Goal: Task Accomplishment & Management: Complete application form

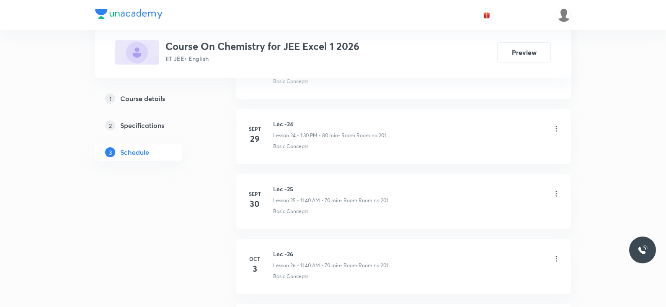
scroll to position [2177, 0]
click at [286, 188] on h6 "Lec -28" at bounding box center [331, 192] width 116 height 9
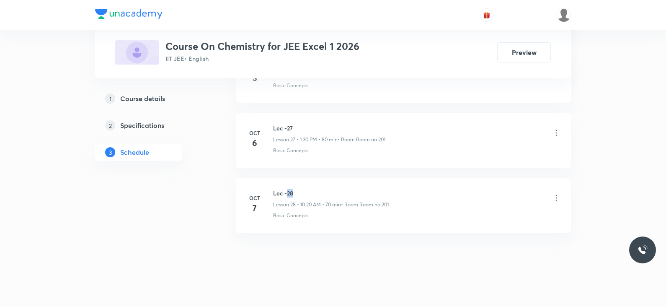
click at [286, 188] on h6 "Lec -28" at bounding box center [331, 192] width 116 height 9
copy h6 "Lec -28"
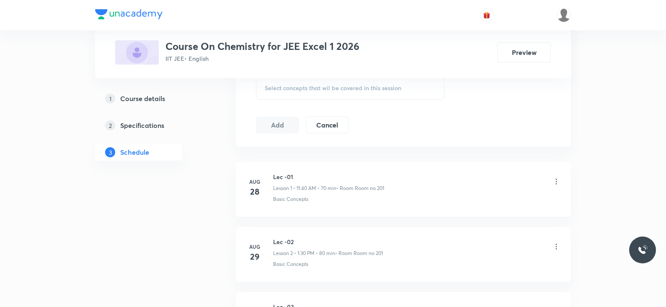
scroll to position [0, 0]
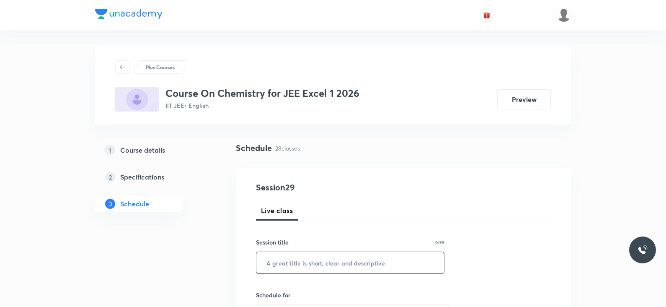
click at [297, 267] on input "text" at bounding box center [350, 262] width 188 height 21
paste input "Lec -28"
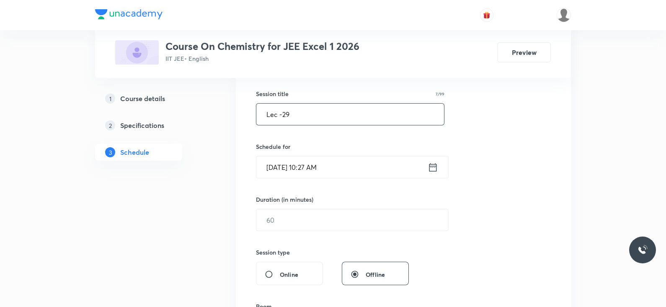
scroll to position [149, 0]
type input "Lec -29"
click at [313, 221] on input "text" at bounding box center [352, 219] width 192 height 21
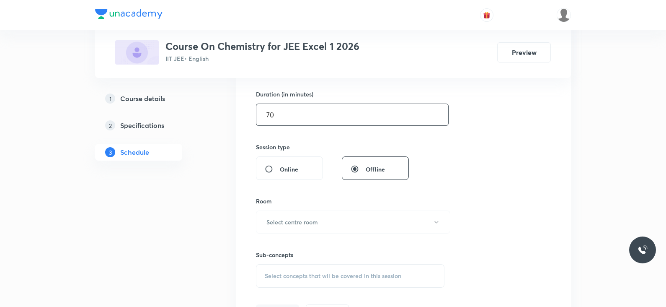
scroll to position [214, 0]
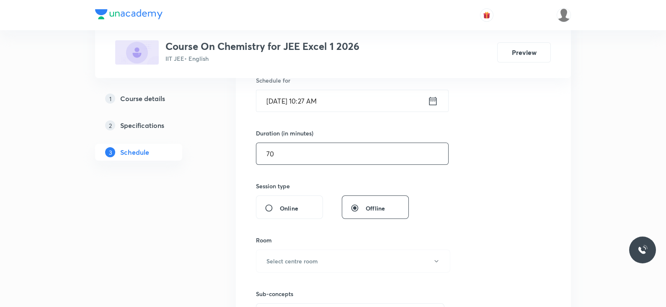
type input "7"
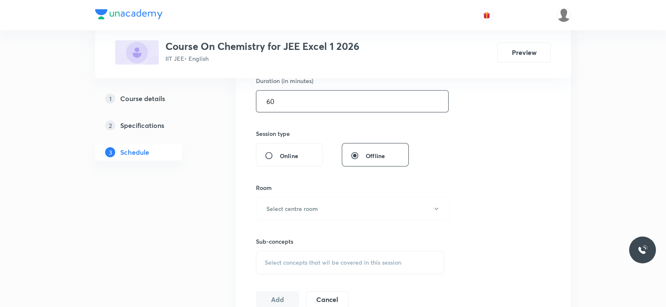
scroll to position [268, 0]
type input "60"
click at [292, 204] on h6 "Select centre room" at bounding box center [292, 207] width 52 height 9
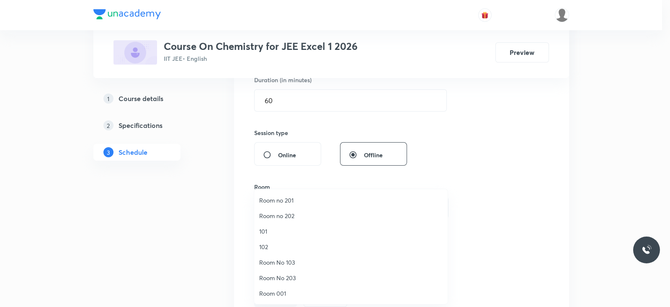
click at [283, 196] on span "Room no 201" at bounding box center [350, 200] width 183 height 9
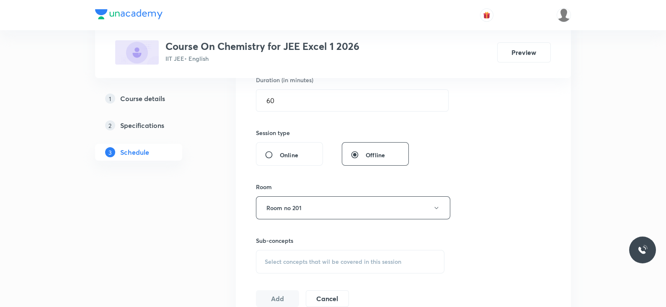
click at [311, 254] on div "Select concepts that wil be covered in this session" at bounding box center [350, 261] width 188 height 23
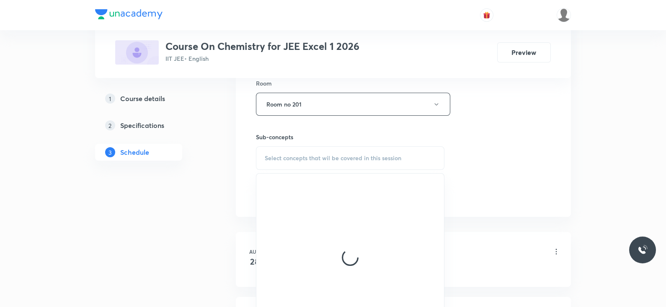
scroll to position [377, 0]
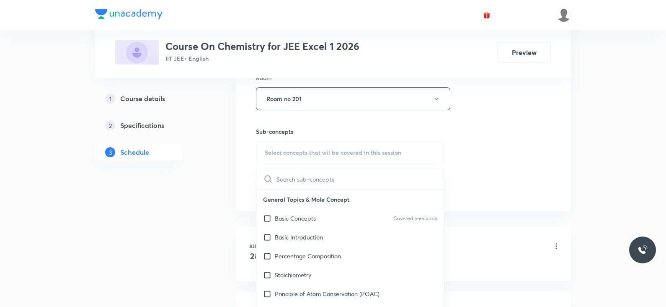
click at [314, 217] on p "Basic Concepts" at bounding box center [295, 218] width 41 height 9
checkbox input "true"
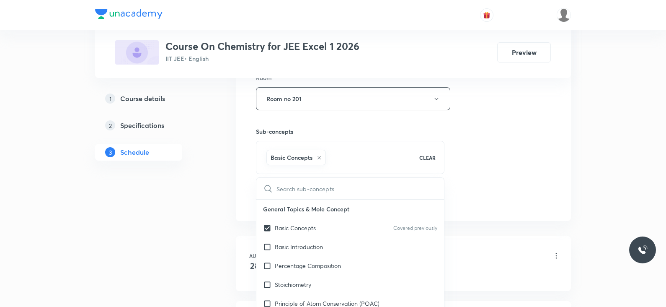
click at [458, 182] on div "Session 29 Live class Session title 7/99 Lec -29 ​ Schedule for Oct 8, 2025, 10…" at bounding box center [403, 5] width 295 height 403
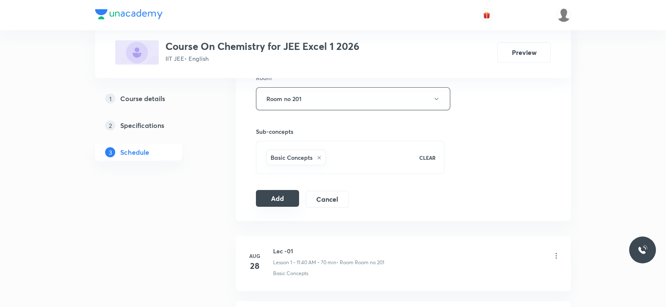
click at [266, 196] on button "Add" at bounding box center [277, 198] width 43 height 17
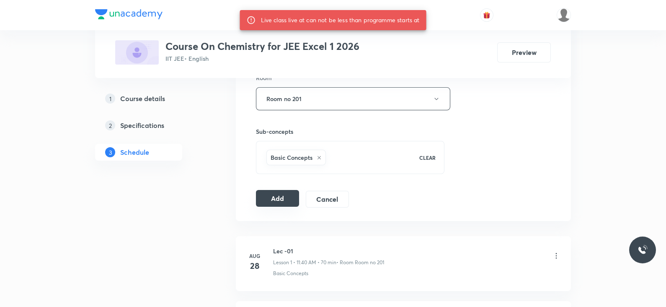
click at [284, 195] on button "Add" at bounding box center [277, 198] width 43 height 17
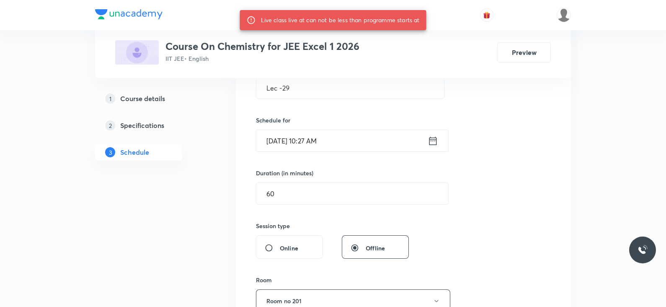
scroll to position [185, 0]
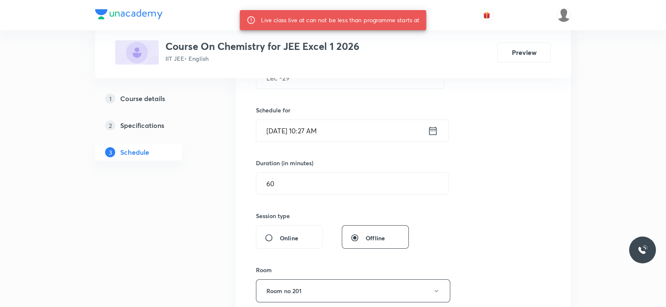
click at [368, 234] on span "Offline" at bounding box center [375, 237] width 19 height 9
click at [366, 234] on input "Offline" at bounding box center [358, 237] width 15 height 8
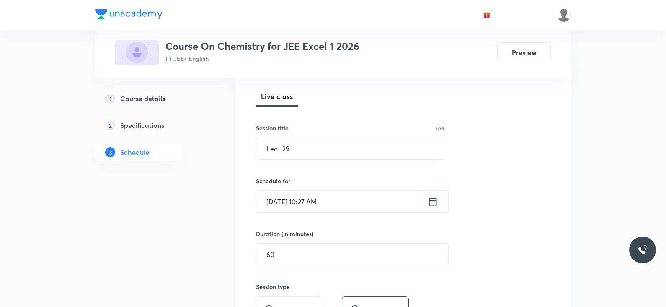
scroll to position [114, 0]
click at [436, 196] on icon at bounding box center [433, 202] width 10 height 12
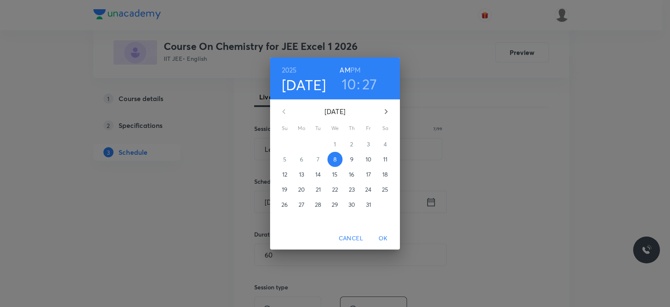
click at [369, 85] on h3 "27" at bounding box center [369, 84] width 15 height 18
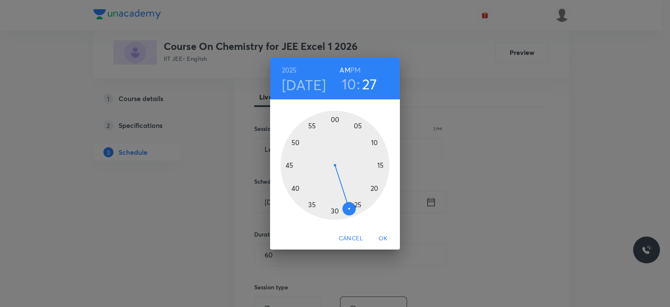
click at [335, 209] on div at bounding box center [335, 165] width 109 height 109
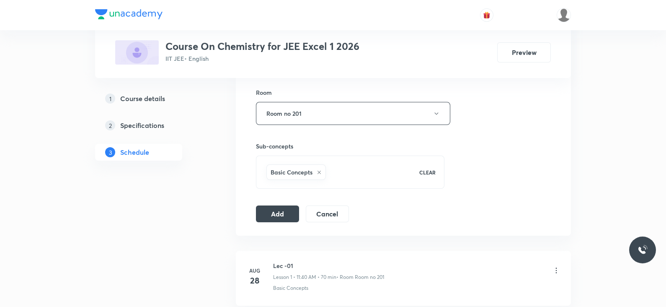
scroll to position [363, 0]
click at [268, 213] on button "Add" at bounding box center [277, 212] width 43 height 17
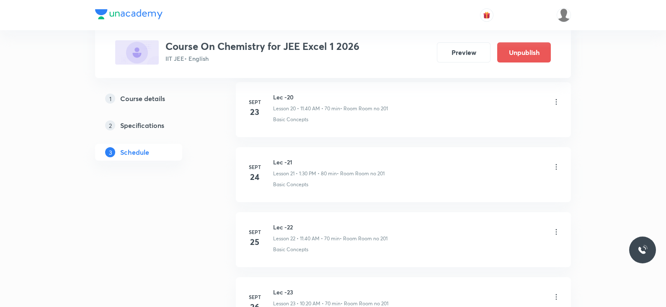
scroll to position [1858, 0]
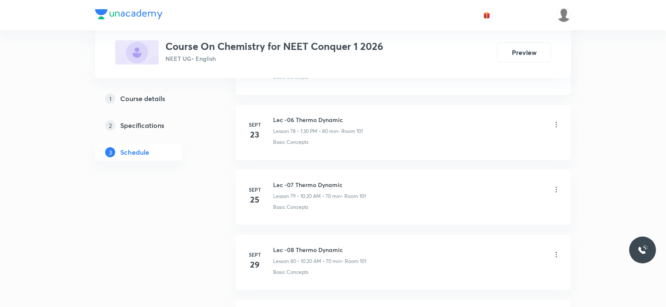
scroll to position [5740, 0]
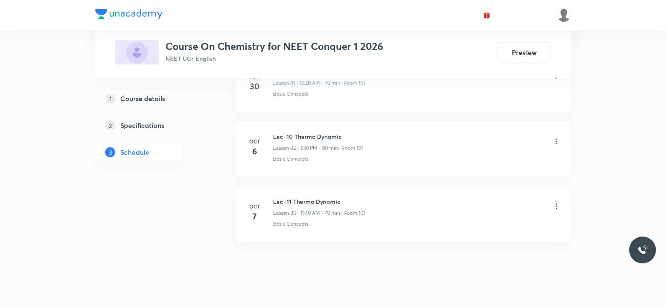
click at [306, 197] on h6 "Lec -11 Thermo Dynamic" at bounding box center [319, 201] width 92 height 9
copy h6 "Lec -11 Thermo Dynamic"
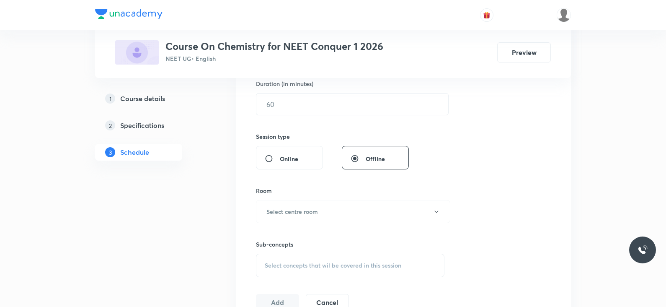
scroll to position [0, 0]
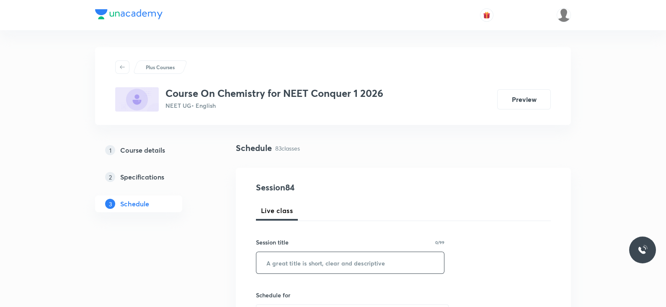
click at [312, 262] on input "text" at bounding box center [350, 262] width 188 height 21
paste input "Lec -11 Thermo Dynamic"
click at [312, 262] on input "Lec -11 Thermo Dynamic" at bounding box center [350, 262] width 188 height 21
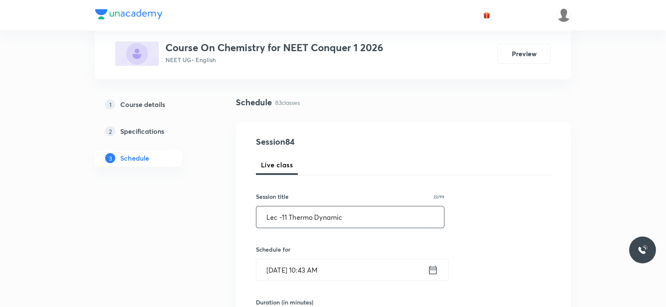
click at [286, 217] on input "Lec -11 Thermo Dynamic" at bounding box center [350, 216] width 188 height 21
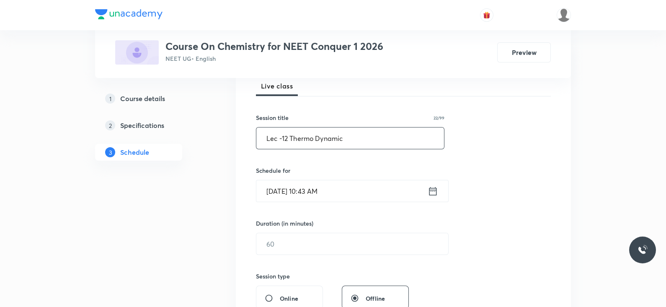
scroll to position [128, 0]
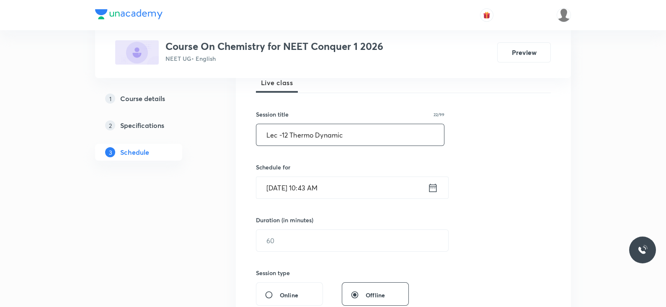
type input "Lec -12 Thermo Dynamic"
click at [436, 187] on icon at bounding box center [433, 188] width 10 height 12
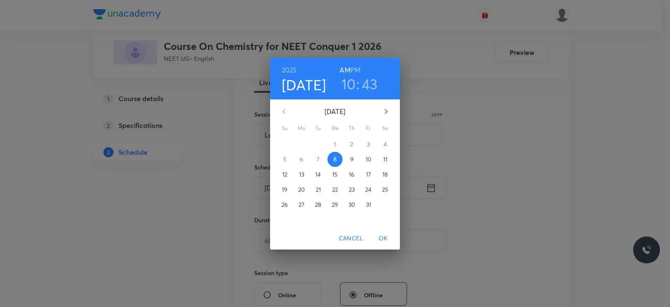
click at [348, 83] on h3 "10" at bounding box center [348, 84] width 15 height 18
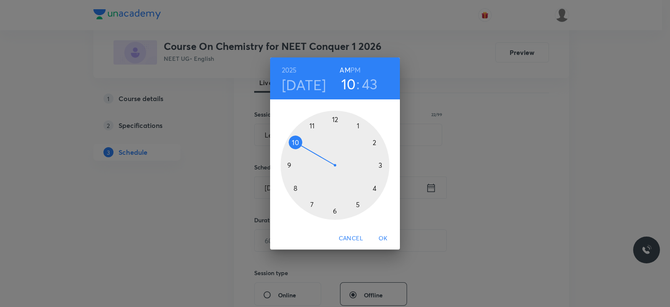
click at [312, 126] on div at bounding box center [335, 165] width 109 height 109
click at [295, 186] on div at bounding box center [335, 165] width 109 height 109
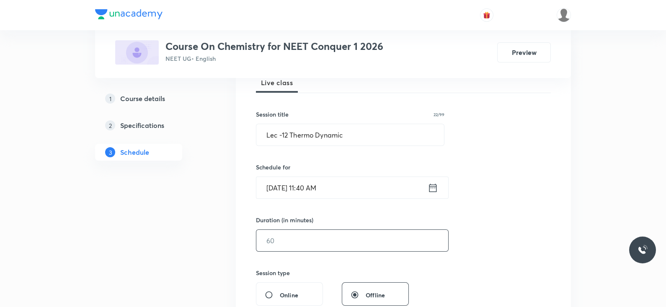
click at [366, 243] on input "text" at bounding box center [352, 240] width 192 height 21
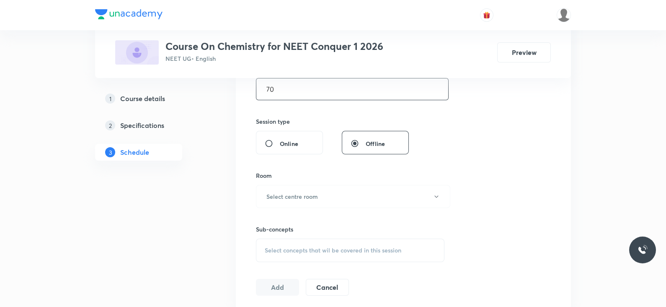
scroll to position [280, 0]
type input "70"
click at [339, 194] on button "Select centre room" at bounding box center [353, 194] width 194 height 23
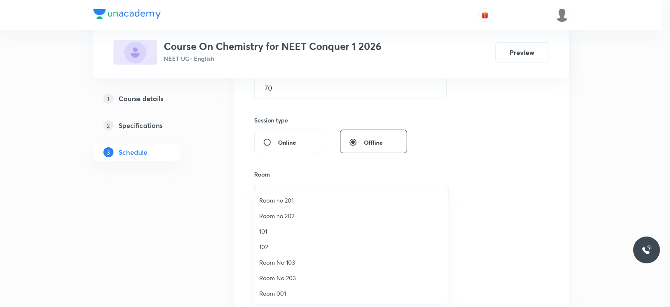
click at [272, 229] on span "101" at bounding box center [350, 231] width 183 height 9
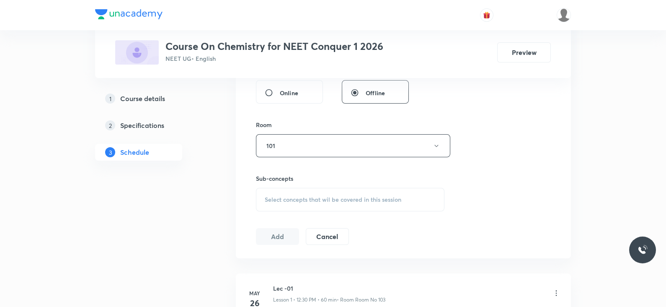
scroll to position [330, 0]
click at [338, 198] on span "Select concepts that wil be covered in this session" at bounding box center [333, 198] width 137 height 7
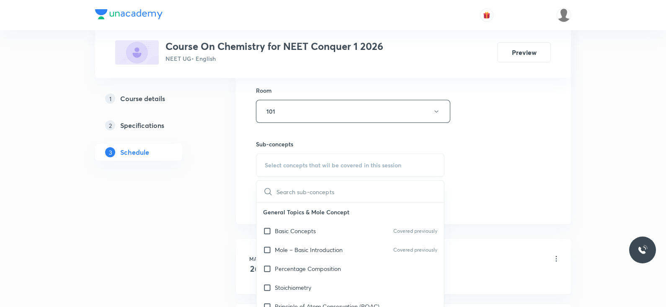
scroll to position [383, 0]
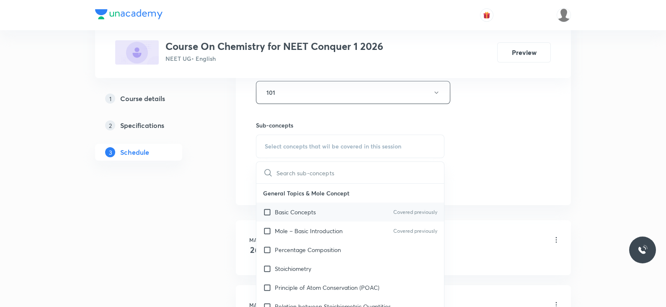
click at [322, 206] on div "Basic Concepts Covered previously" at bounding box center [350, 211] width 188 height 19
checkbox input "true"
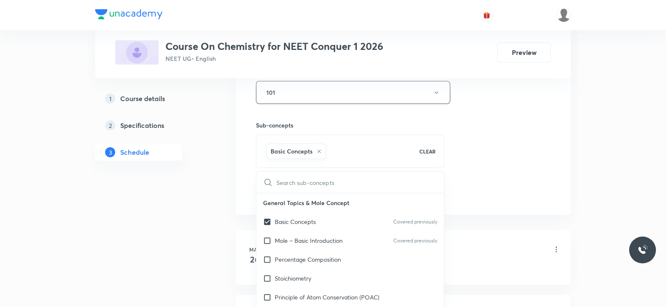
click at [468, 165] on div "Session 84 Live class Session title 22/99 Lec -12 Thermo Dynamic ​ Schedule for…" at bounding box center [403, -1] width 295 height 403
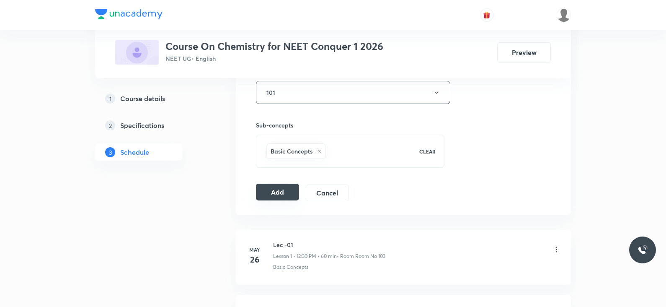
click at [270, 190] on button "Add" at bounding box center [277, 191] width 43 height 17
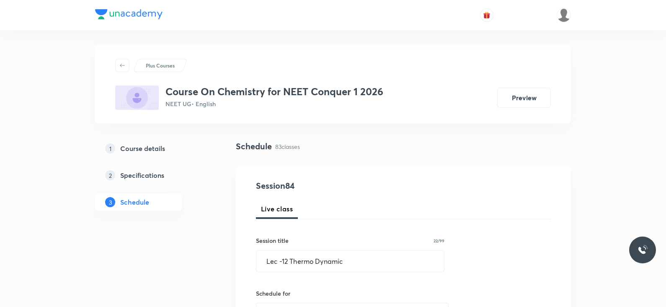
scroll to position [0, 0]
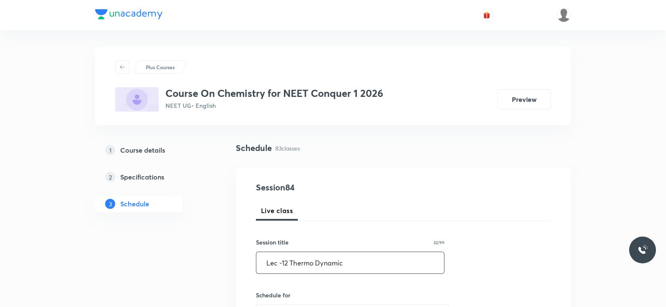
click at [292, 263] on input "Lec -12 Thermo Dynamic" at bounding box center [350, 262] width 188 height 21
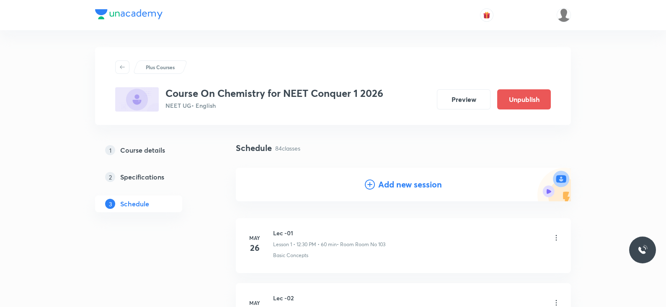
click at [394, 187] on h4 "Add new session" at bounding box center [410, 184] width 64 height 13
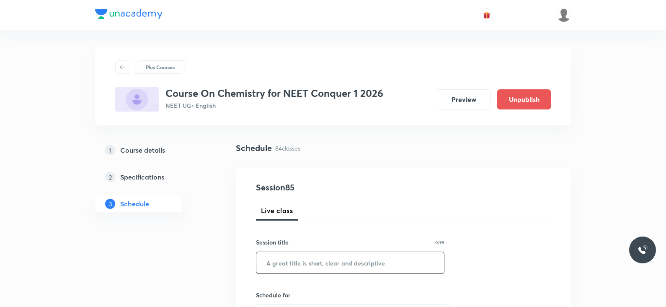
click at [289, 265] on input "text" at bounding box center [350, 262] width 188 height 21
paste input "Lec -11 Thermo Dynamic"
click at [285, 263] on input "Lec -11 Thermo Dynamic" at bounding box center [350, 262] width 188 height 21
click at [287, 263] on input "Lec -11 Thermo Dynamic" at bounding box center [350, 262] width 188 height 21
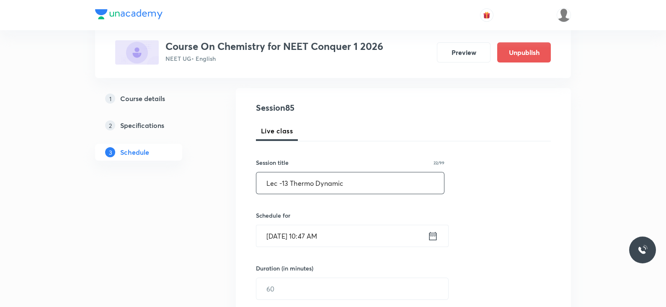
scroll to position [92, 0]
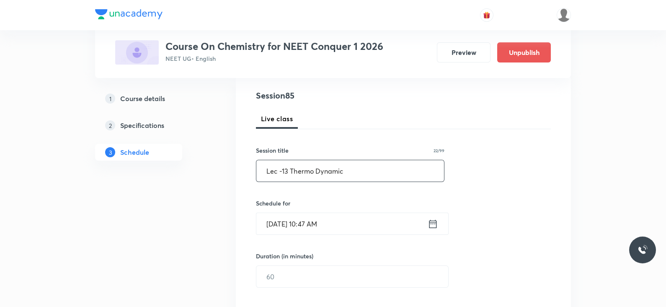
type input "Lec -13 Thermo Dynamic"
click at [432, 224] on icon at bounding box center [433, 224] width 10 height 12
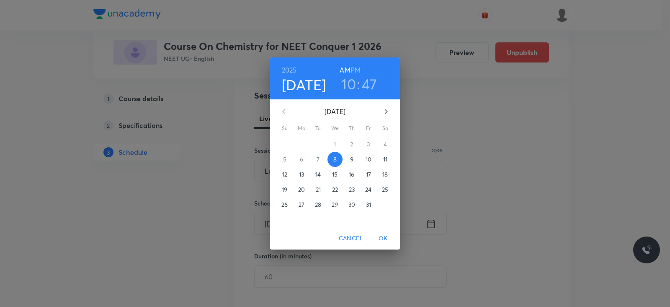
click at [356, 71] on h6 "PM" at bounding box center [356, 70] width 10 height 12
click at [352, 84] on h3 "10" at bounding box center [348, 84] width 15 height 18
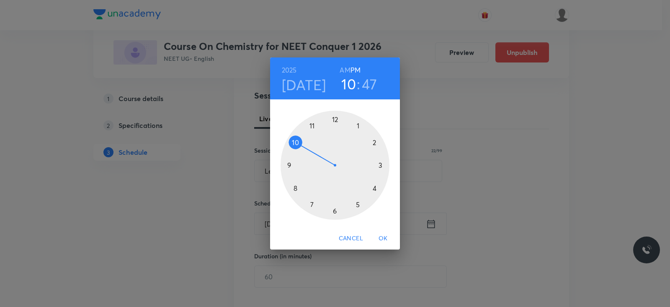
click at [381, 164] on div at bounding box center [335, 165] width 109 height 109
click at [335, 121] on div at bounding box center [335, 165] width 109 height 109
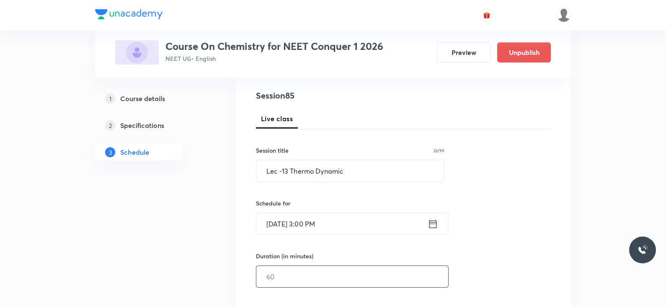
click at [327, 277] on input "text" at bounding box center [352, 276] width 192 height 21
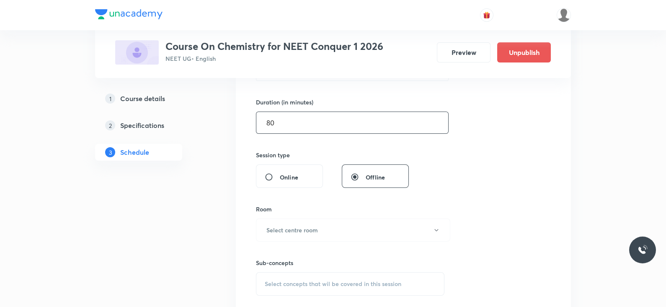
scroll to position [246, 0]
type input "80"
click at [312, 230] on h6 "Select centre room" at bounding box center [292, 229] width 52 height 9
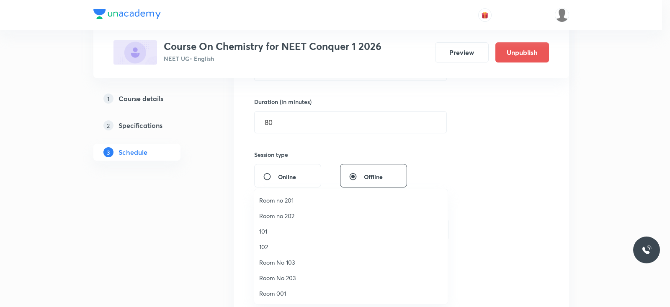
click at [281, 227] on span "101" at bounding box center [350, 231] width 183 height 9
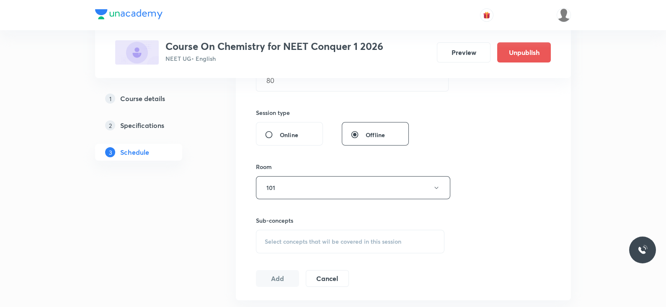
scroll to position [290, 0]
click at [298, 240] on span "Select concepts that wil be covered in this session" at bounding box center [333, 239] width 137 height 7
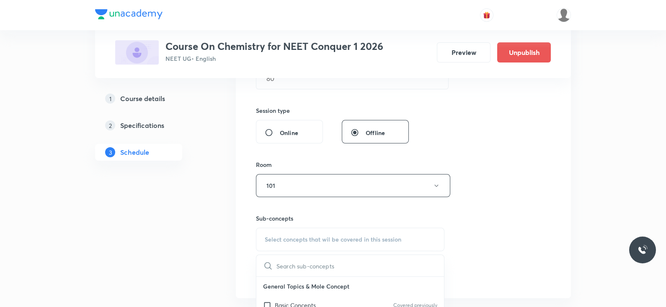
scroll to position [333, 0]
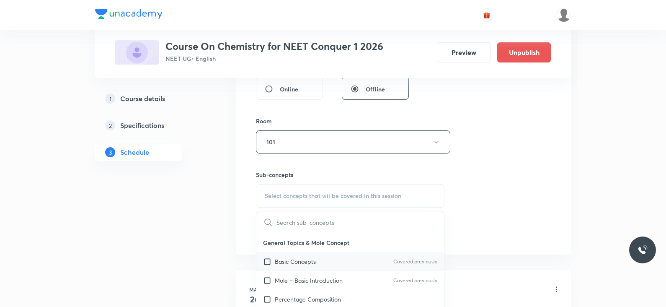
click at [299, 263] on p "Basic Concepts" at bounding box center [295, 261] width 41 height 9
checkbox input "true"
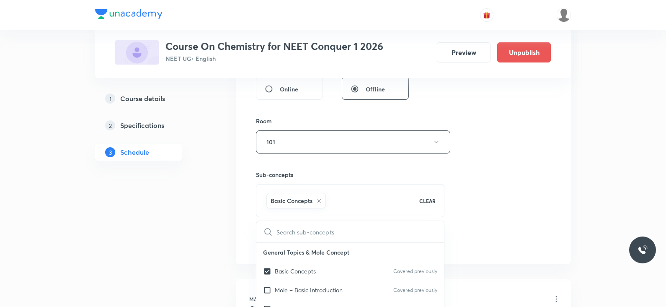
click at [459, 191] on div "Session 85 Live class Session title 22/99 Lec -13 Thermo Dynamic ​ Schedule for…" at bounding box center [403, 49] width 295 height 403
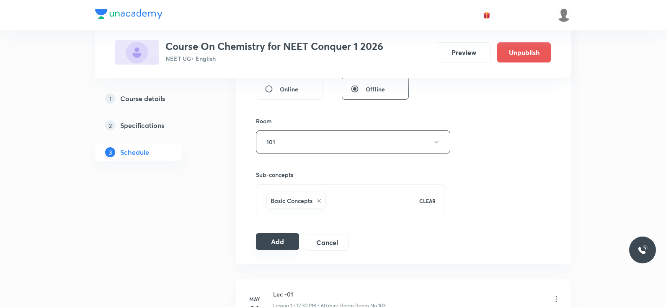
click at [277, 238] on button "Add" at bounding box center [277, 241] width 43 height 17
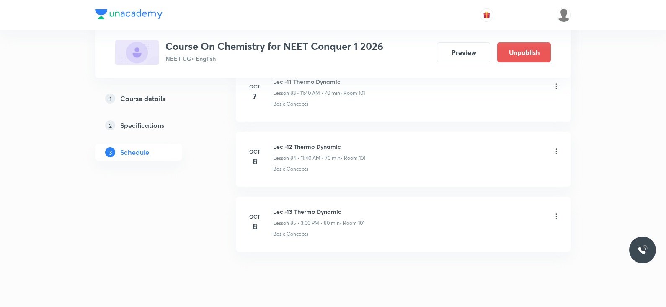
scroll to position [5485, 0]
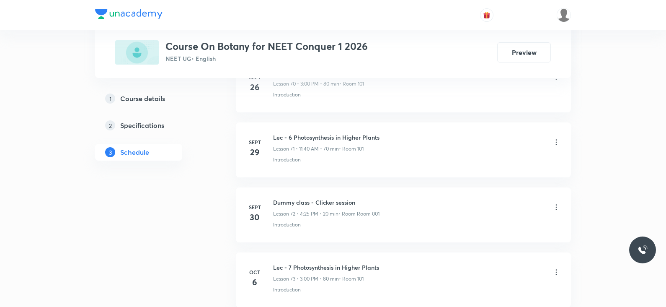
scroll to position [5157, 0]
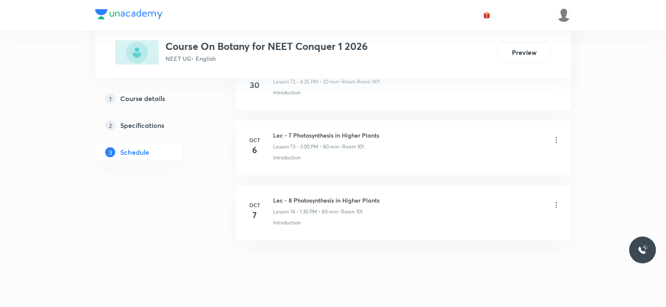
click at [299, 196] on h6 "Lec - 8 Photosynthesis in Higher Plants" at bounding box center [326, 200] width 106 height 9
copy h6 "Lec - 8 Photosynthesis in Higher Plants"
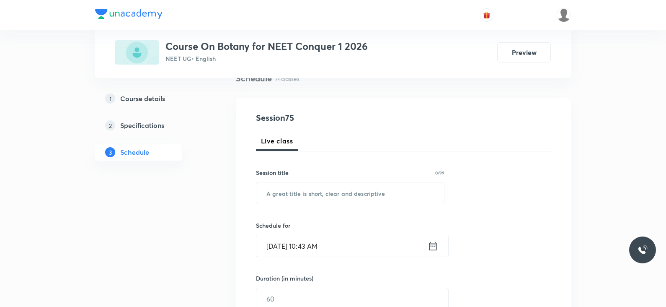
scroll to position [0, 0]
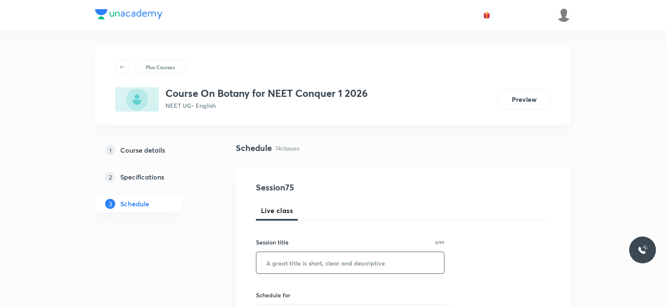
click at [304, 267] on input "text" at bounding box center [350, 262] width 188 height 21
paste input "Lec - 8 Photosynthesis in Higher Plants"
click at [288, 261] on input "Lec - 8 Photosynthesis in Higher Plants" at bounding box center [350, 262] width 188 height 21
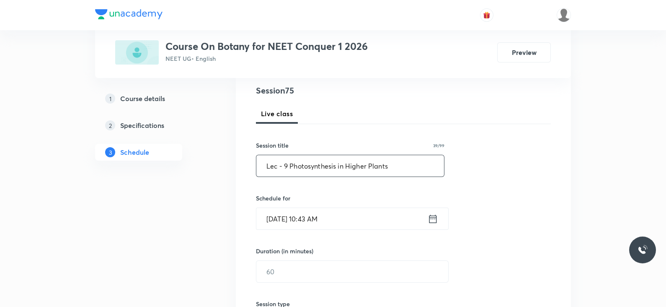
scroll to position [97, 0]
type input "Lec - 9 Photosynthesis in Higher Plants"
click at [433, 217] on icon at bounding box center [433, 218] width 10 height 12
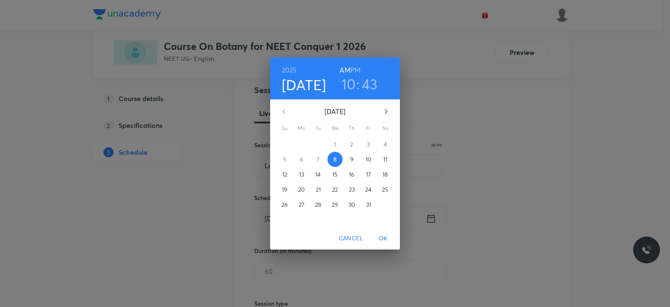
click at [356, 67] on h6 "PM" at bounding box center [356, 70] width 10 height 12
click at [346, 87] on h3 "10" at bounding box center [348, 84] width 15 height 18
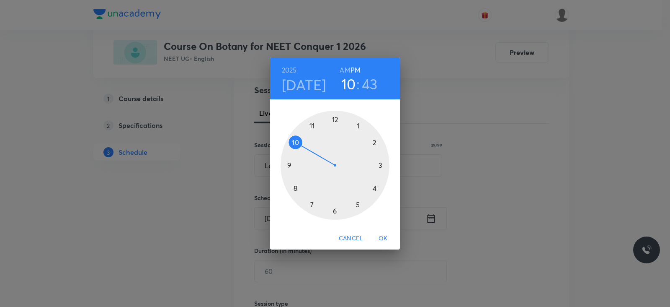
click at [358, 125] on div at bounding box center [335, 165] width 109 height 109
click at [335, 211] on div at bounding box center [335, 165] width 109 height 109
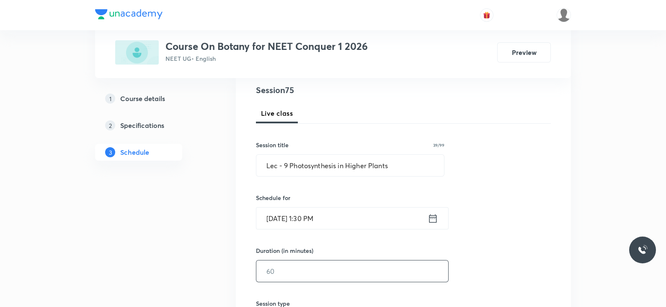
click at [321, 268] on input "text" at bounding box center [352, 270] width 192 height 21
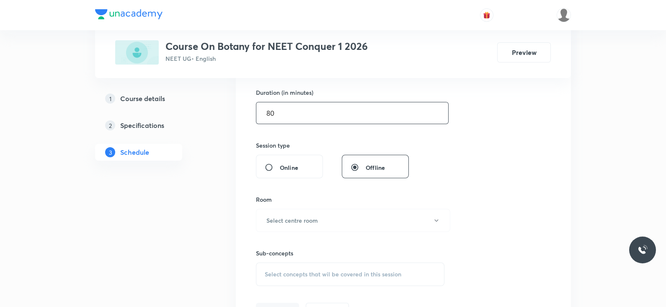
scroll to position [256, 0]
type input "80"
click at [322, 212] on button "Select centre room" at bounding box center [353, 219] width 194 height 23
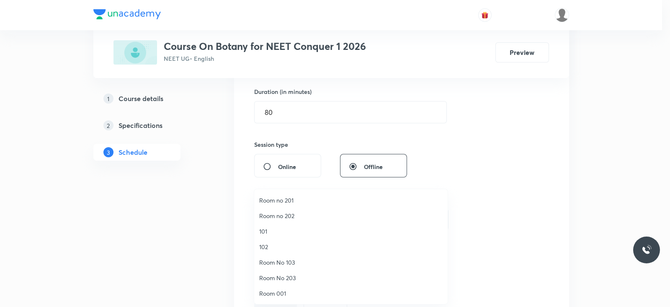
click at [281, 227] on span "101" at bounding box center [350, 231] width 183 height 9
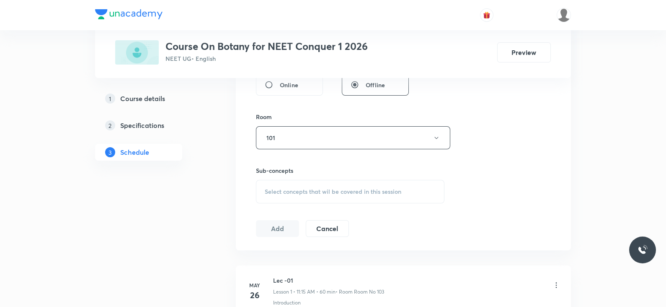
scroll to position [339, 0]
click at [317, 187] on span "Select concepts that wil be covered in this session" at bounding box center [333, 190] width 137 height 7
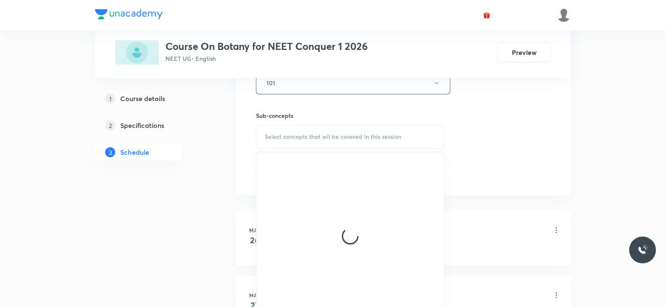
scroll to position [395, 0]
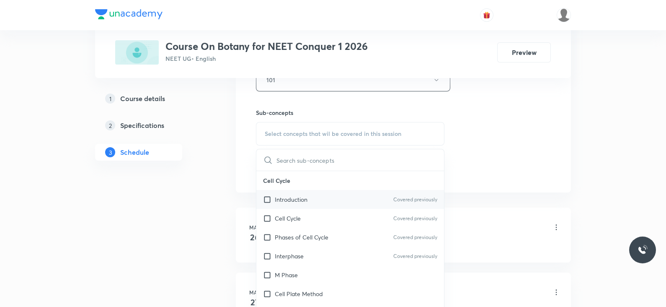
click at [314, 198] on div "Introduction Covered previously" at bounding box center [350, 199] width 188 height 19
checkbox input "true"
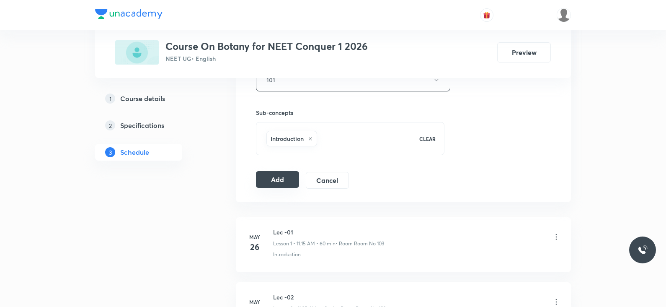
click at [279, 181] on button "Add" at bounding box center [277, 179] width 43 height 17
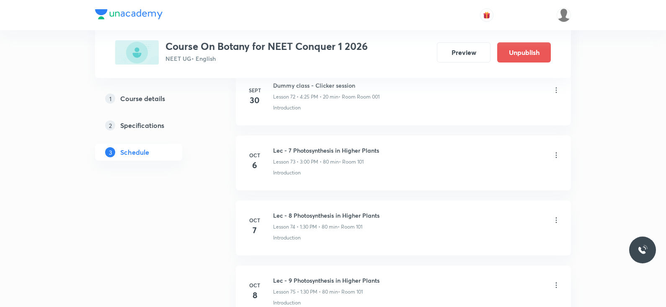
scroll to position [4837, 0]
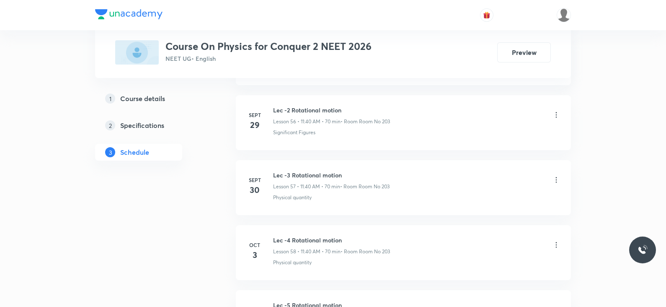
scroll to position [4315, 0]
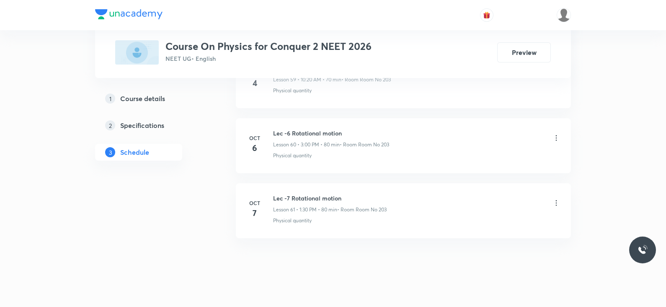
click at [323, 193] on h6 "Lec -7 Rotational motion" at bounding box center [330, 197] width 114 height 9
copy h6 "Lec -7 Rotational motion"
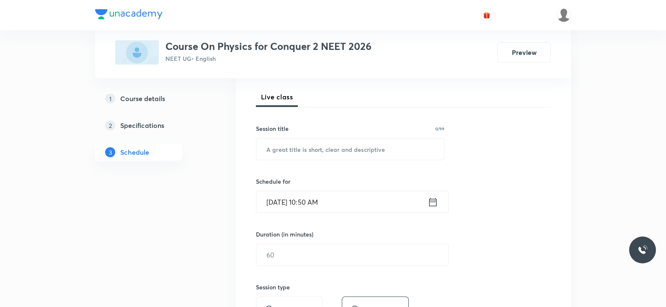
scroll to position [0, 0]
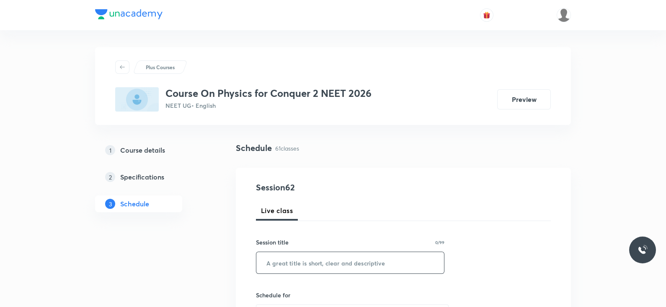
click at [311, 261] on input "text" at bounding box center [350, 262] width 188 height 21
paste input "Lec -7 Rotational motion"
click at [285, 263] on input "Lec -7 Rotational motion" at bounding box center [350, 262] width 188 height 21
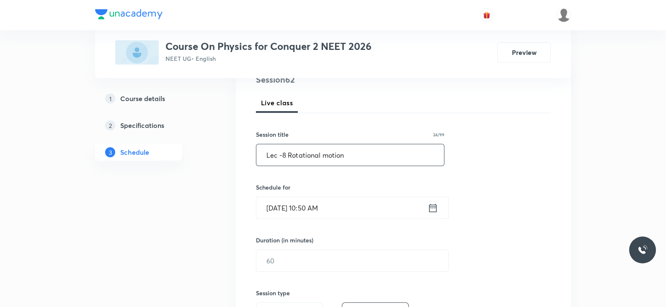
scroll to position [114, 0]
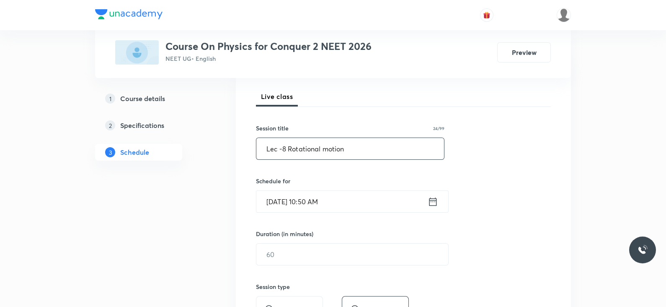
type input "Lec -8 Rotational motion"
click at [432, 199] on icon at bounding box center [433, 202] width 10 height 12
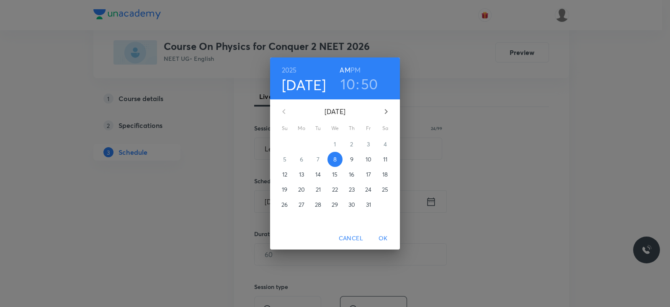
click at [351, 86] on h3 "10" at bounding box center [348, 84] width 15 height 18
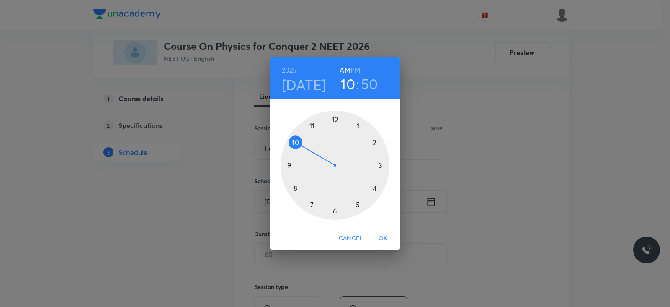
click at [312, 126] on div at bounding box center [335, 165] width 109 height 109
click at [297, 186] on div at bounding box center [335, 165] width 109 height 109
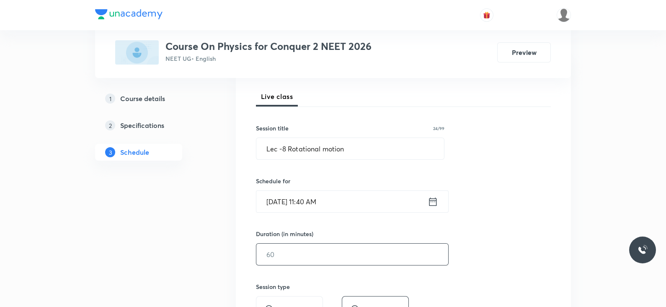
click at [295, 258] on input "text" at bounding box center [352, 253] width 192 height 21
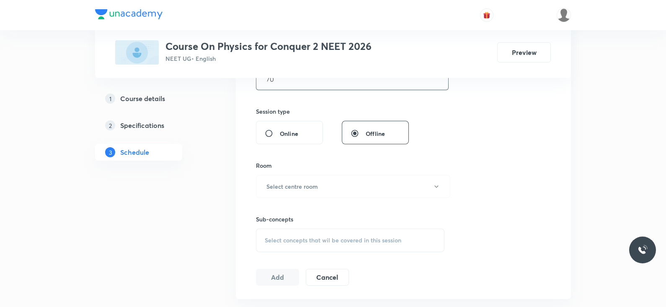
scroll to position [289, 0]
type input "70"
click at [305, 193] on button "Select centre room" at bounding box center [353, 185] width 194 height 23
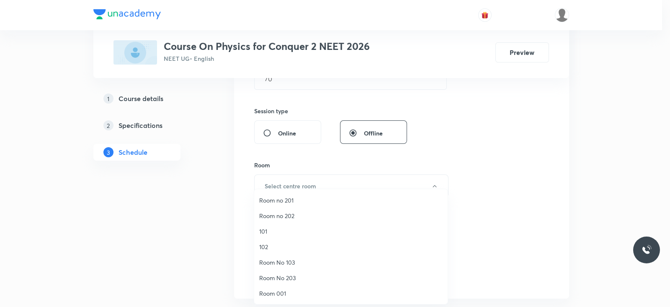
click at [274, 278] on span "Room No 203" at bounding box center [350, 277] width 183 height 9
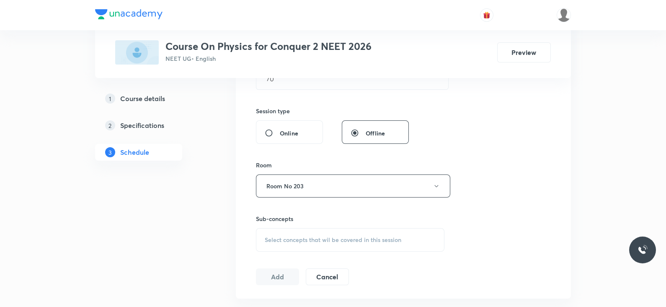
click at [317, 246] on div "Select concepts that wil be covered in this session" at bounding box center [350, 239] width 188 height 23
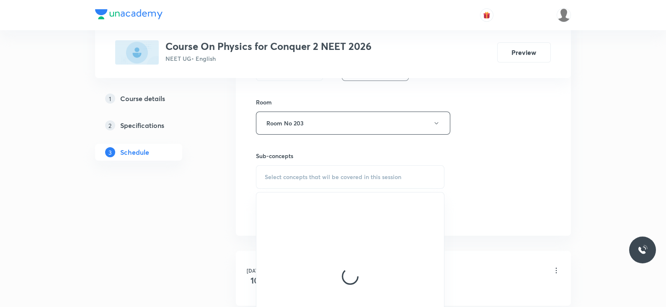
scroll to position [353, 0]
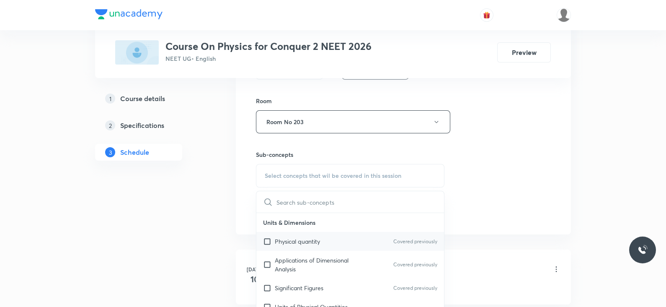
click at [319, 240] on p "Physical quantity" at bounding box center [297, 241] width 45 height 9
checkbox input "true"
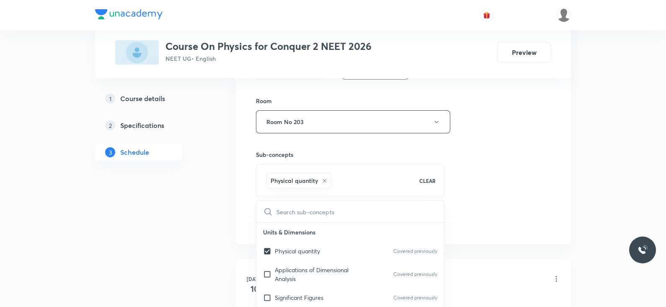
click at [451, 217] on div "Session 62 Live class Session title 24/99 Lec -8 Rotational motion ​ Schedule f…" at bounding box center [403, 28] width 295 height 403
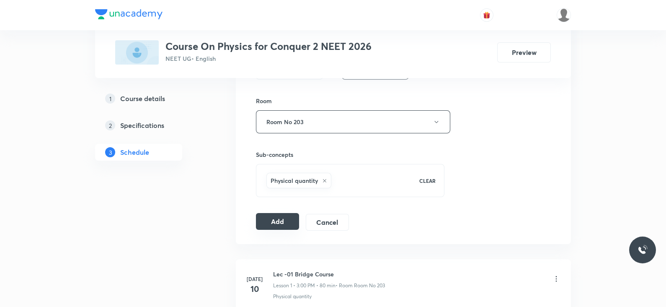
click at [267, 222] on button "Add" at bounding box center [277, 221] width 43 height 17
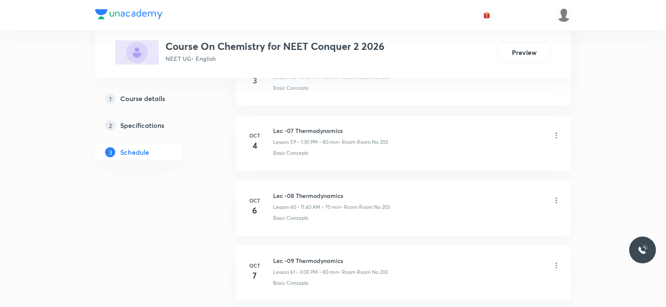
scroll to position [4368, 0]
click at [307, 193] on h6 "Lec -09 Thermodynamics" at bounding box center [330, 197] width 115 height 9
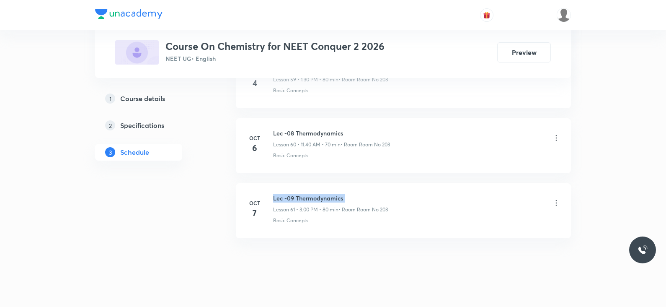
click at [307, 193] on h6 "Lec -09 Thermodynamics" at bounding box center [330, 197] width 115 height 9
copy h6 "Lec -09 Thermodynamics"
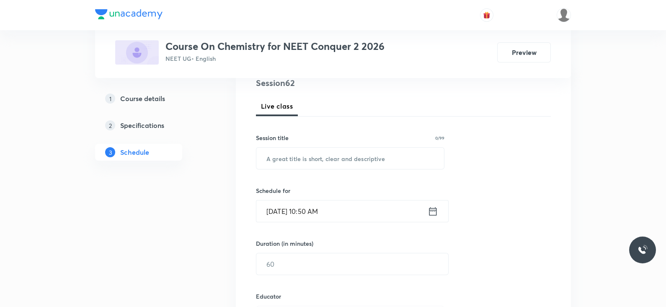
scroll to position [0, 0]
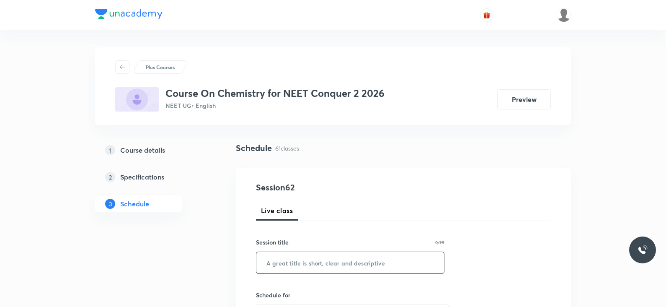
click at [298, 262] on input "text" at bounding box center [350, 262] width 188 height 21
paste input "Lec -09 Thermodynamics"
click at [289, 261] on input "Lec -09 Thermodynamics" at bounding box center [350, 262] width 188 height 21
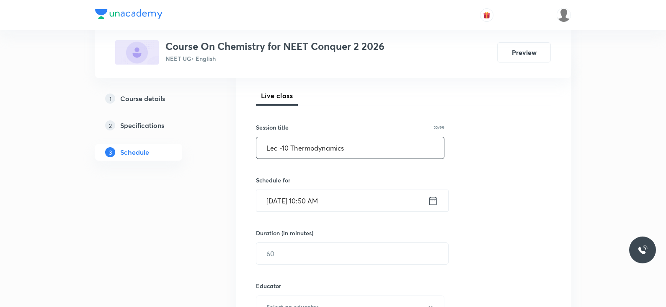
scroll to position [116, 0]
type input "Lec -10 Thermodynamics"
click at [435, 202] on icon at bounding box center [433, 200] width 10 height 12
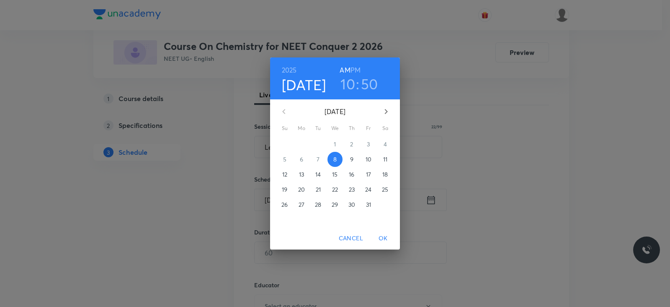
click at [358, 65] on h6 "PM" at bounding box center [356, 70] width 10 height 12
click at [347, 83] on h3 "10" at bounding box center [348, 84] width 15 height 18
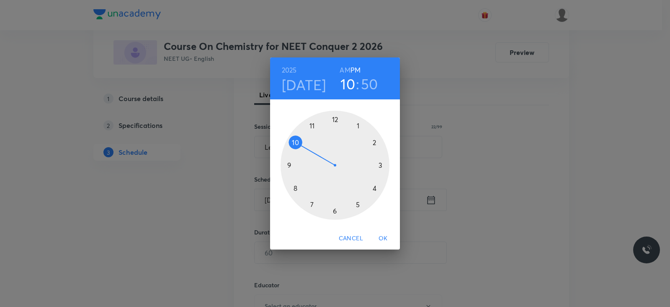
click at [357, 124] on div at bounding box center [335, 165] width 109 height 109
click at [333, 210] on div at bounding box center [335, 165] width 109 height 109
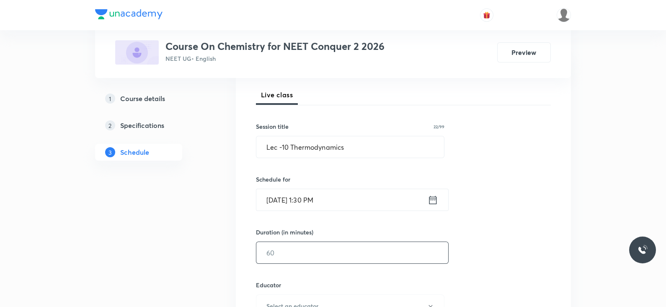
click at [289, 248] on input "text" at bounding box center [352, 252] width 192 height 21
type input "5"
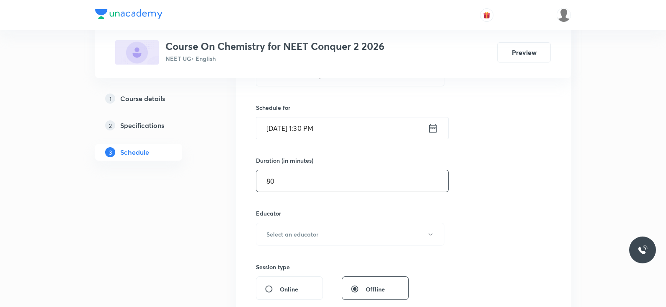
scroll to position [207, 0]
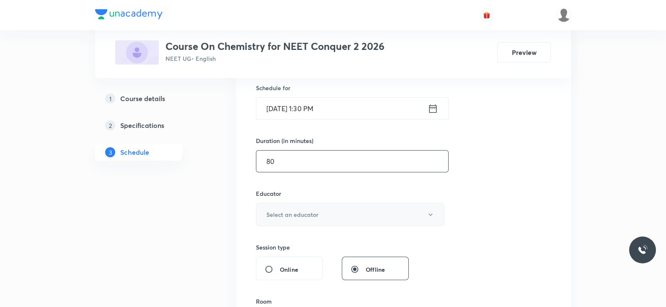
type input "80"
click at [302, 212] on h6 "Select an educator" at bounding box center [292, 214] width 52 height 9
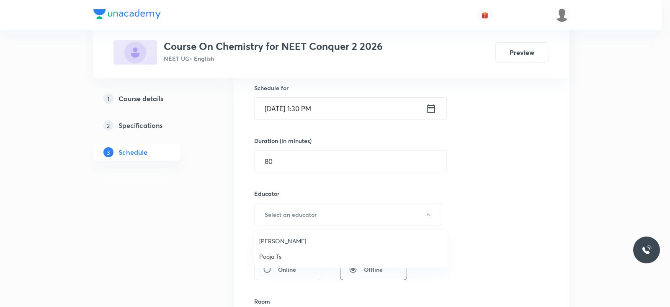
click at [281, 255] on span "Pooja Ts" at bounding box center [350, 256] width 183 height 9
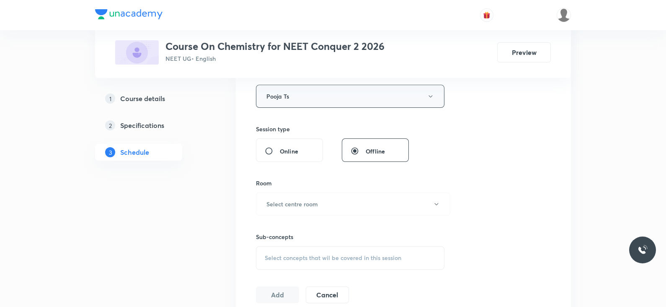
scroll to position [326, 0]
click at [320, 206] on button "Select centre room" at bounding box center [353, 202] width 194 height 23
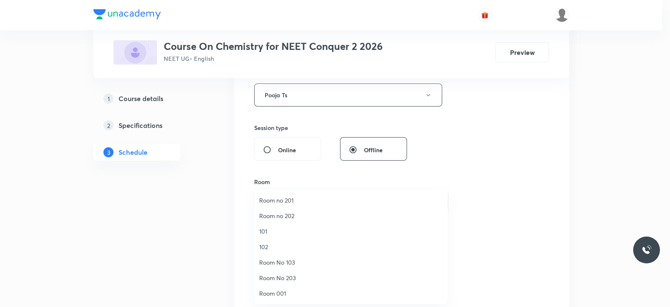
click at [285, 278] on span "Room No 203" at bounding box center [350, 277] width 183 height 9
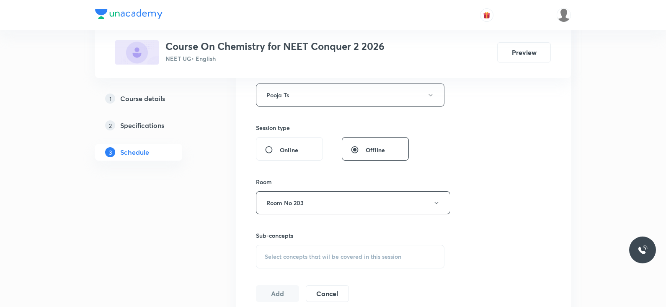
click at [307, 253] on span "Select concepts that wil be covered in this session" at bounding box center [333, 256] width 137 height 7
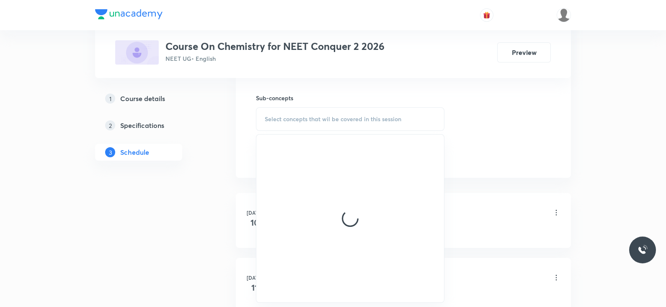
scroll to position [464, 0]
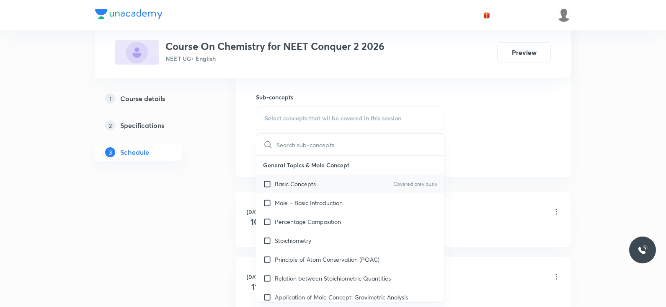
click at [322, 178] on div "Basic Concepts Covered previously" at bounding box center [350, 183] width 188 height 19
checkbox input "true"
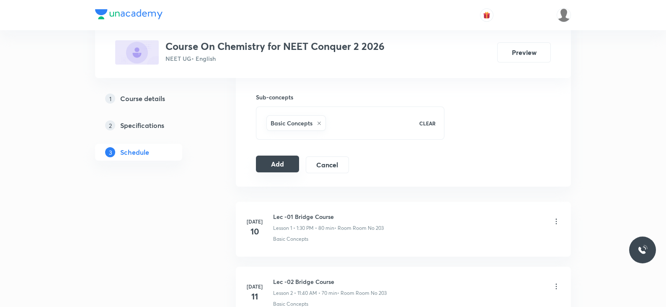
click at [276, 168] on button "Add" at bounding box center [277, 163] width 43 height 17
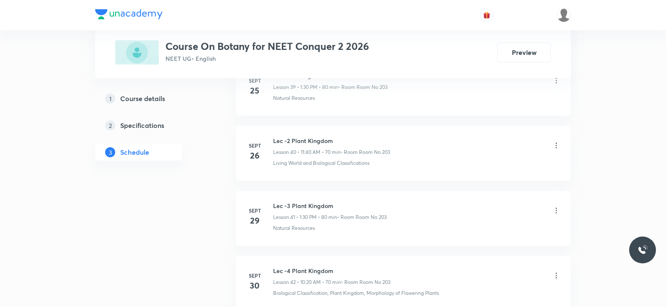
scroll to position [3343, 0]
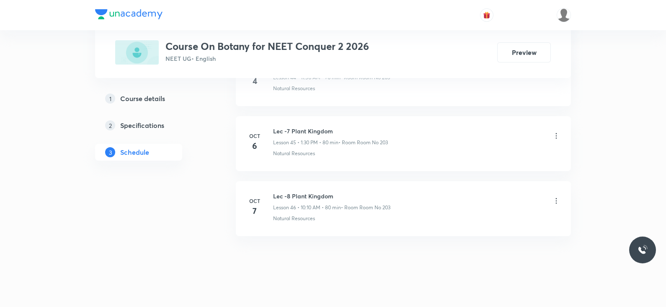
click at [317, 191] on h6 "Lec -8 Plant Kingdom" at bounding box center [331, 195] width 117 height 9
copy h6 "Lec -8 Plant Kingdom"
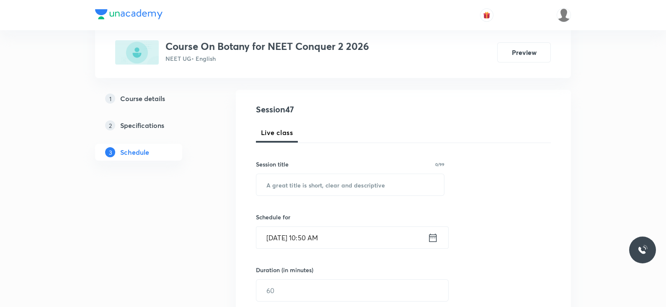
scroll to position [0, 0]
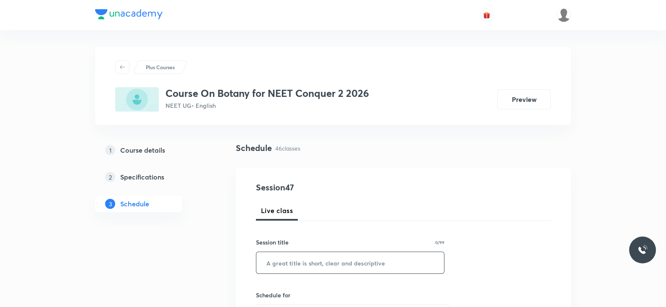
click at [307, 258] on input "text" at bounding box center [350, 262] width 188 height 21
paste input "Lec -8 Plant Kingdom"
click at [287, 262] on input "Lec -8 Plant Kingdom" at bounding box center [350, 262] width 188 height 21
type input "Lec -9 Plant Kingdom"
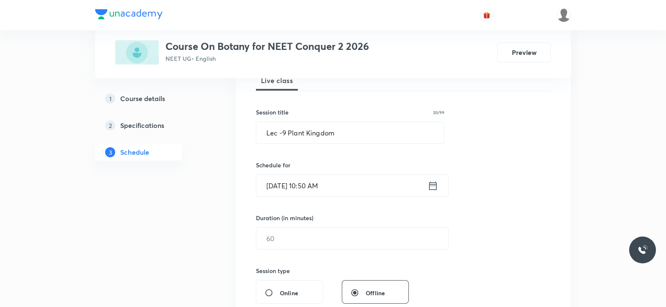
scroll to position [134, 0]
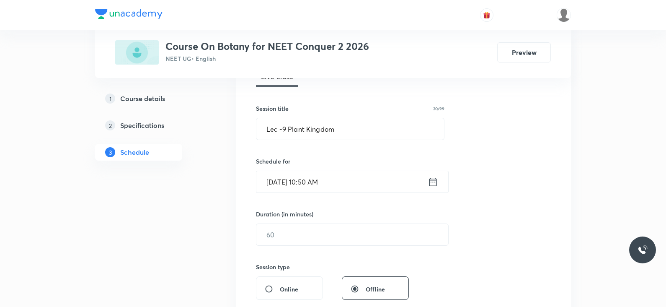
click at [431, 181] on icon at bounding box center [433, 182] width 10 height 12
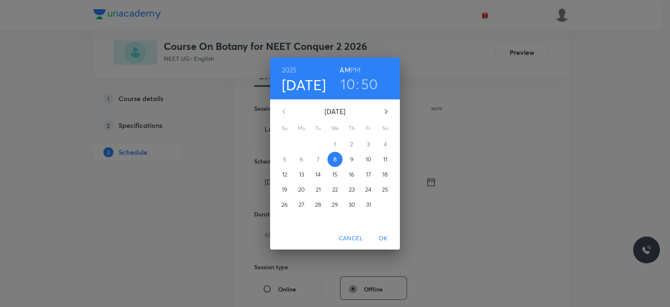
click at [355, 70] on h6 "PM" at bounding box center [356, 70] width 10 height 12
click at [349, 86] on h3 "10" at bounding box center [348, 84] width 15 height 18
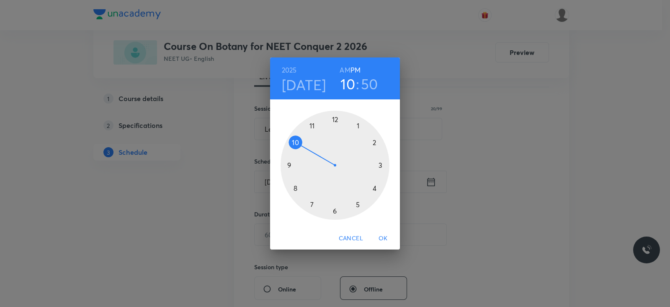
click at [381, 165] on div at bounding box center [335, 165] width 109 height 109
click at [335, 120] on div at bounding box center [335, 165] width 109 height 109
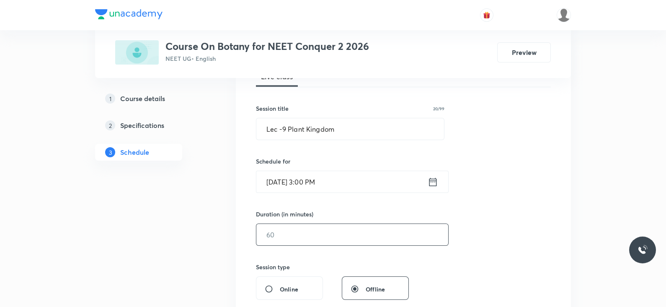
click at [303, 232] on input "text" at bounding box center [352, 234] width 192 height 21
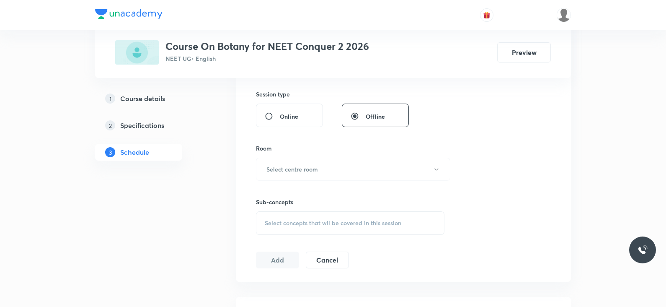
scroll to position [307, 0]
type input "55"
click at [299, 168] on h6 "Select centre room" at bounding box center [292, 168] width 52 height 9
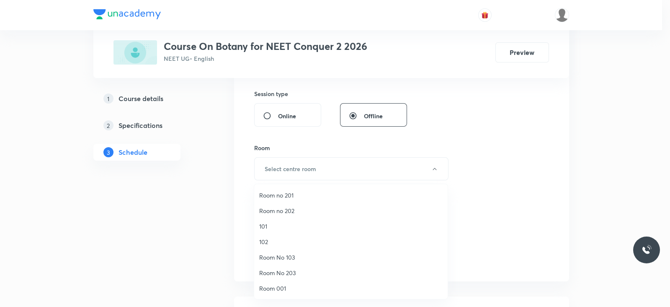
click at [291, 268] on span "Room No 203" at bounding box center [350, 272] width 183 height 9
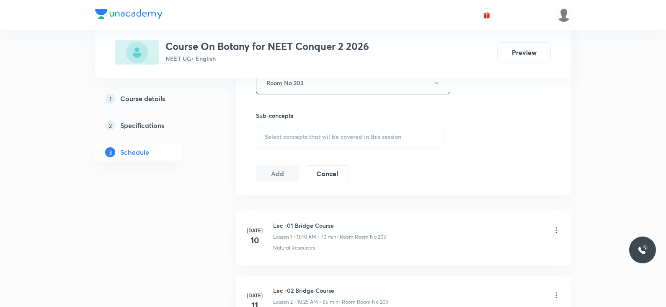
scroll to position [396, 0]
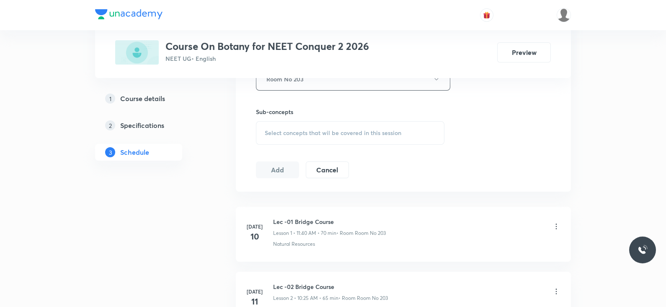
click at [359, 132] on span "Select concepts that wil be covered in this session" at bounding box center [333, 132] width 137 height 7
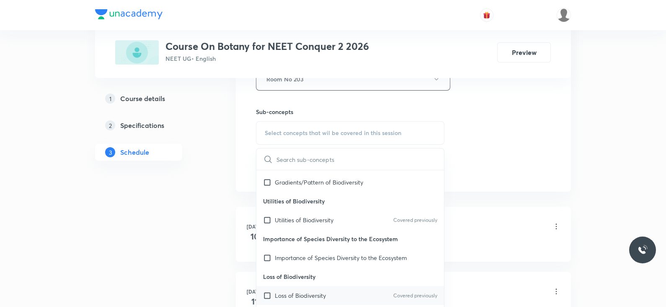
scroll to position [93, 0]
click at [333, 217] on p "Utilities of Biodiversity" at bounding box center [304, 218] width 59 height 9
checkbox input "true"
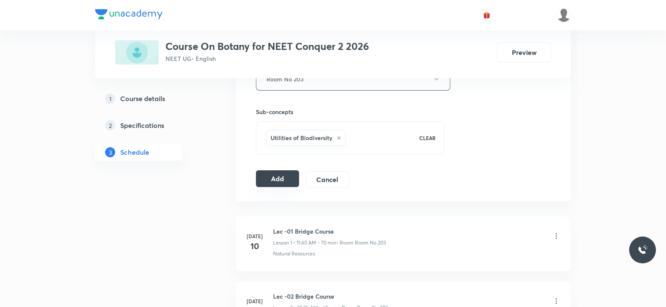
click at [272, 183] on button "Add" at bounding box center [277, 178] width 43 height 17
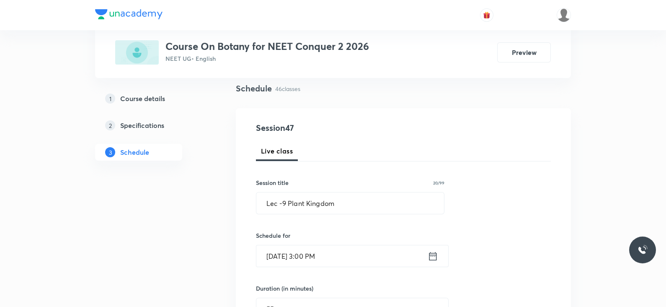
scroll to position [59, 0]
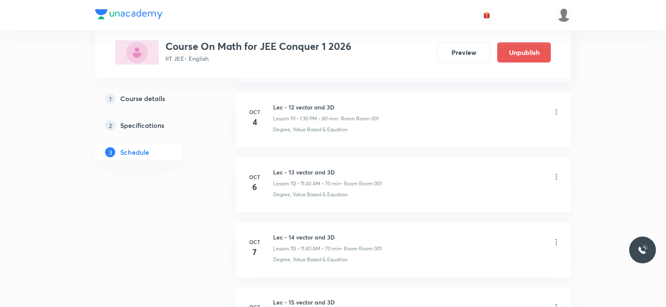
scroll to position [7747, 0]
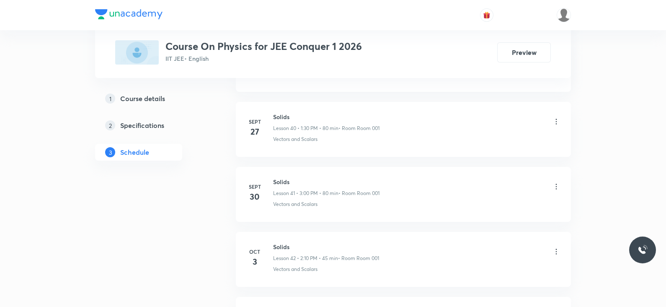
scroll to position [3279, 0]
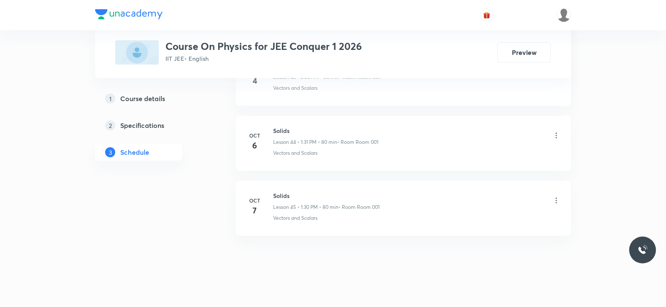
click at [285, 191] on h6 "Solids" at bounding box center [326, 195] width 106 height 9
copy h6 "Solids"
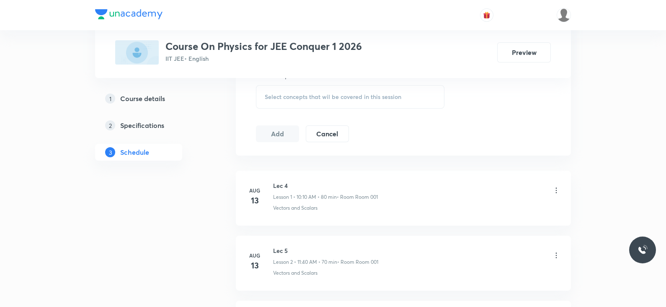
scroll to position [0, 0]
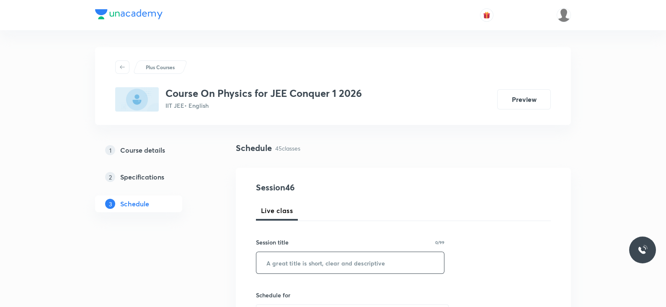
click at [301, 263] on input "text" at bounding box center [350, 262] width 188 height 21
paste input "Solids"
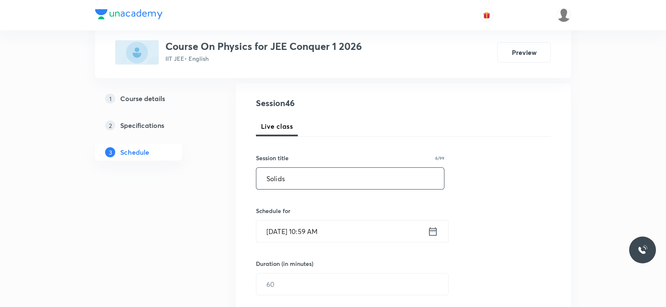
scroll to position [85, 0]
type input "Solids"
click at [432, 231] on icon at bounding box center [433, 231] width 10 height 12
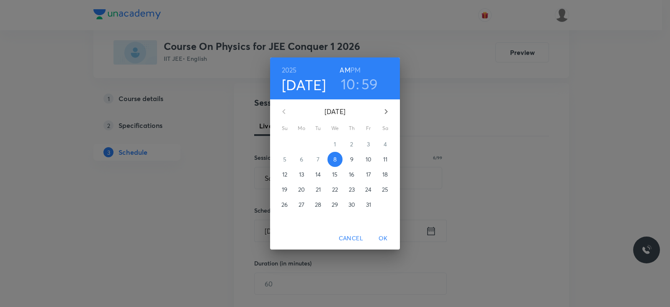
click at [358, 68] on h6 "PM" at bounding box center [356, 70] width 10 height 12
click at [349, 81] on h3 "10" at bounding box center [348, 84] width 15 height 18
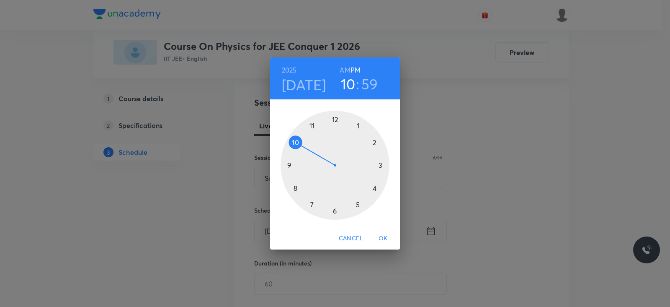
click at [359, 126] on div at bounding box center [335, 165] width 109 height 109
click at [335, 212] on div at bounding box center [335, 165] width 109 height 109
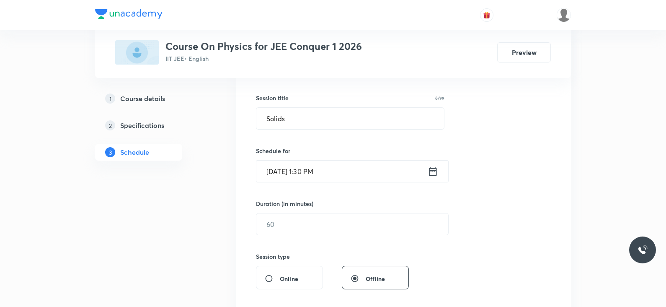
scroll to position [144, 0]
click at [312, 229] on input "text" at bounding box center [352, 223] width 192 height 21
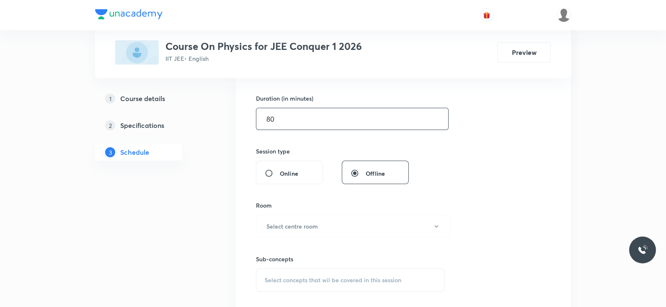
scroll to position [254, 0]
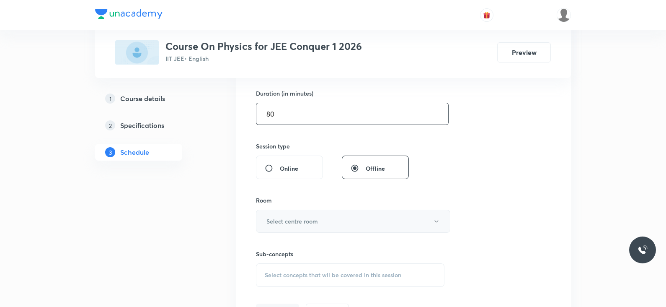
type input "80"
click at [312, 217] on h6 "Select centre room" at bounding box center [292, 221] width 52 height 9
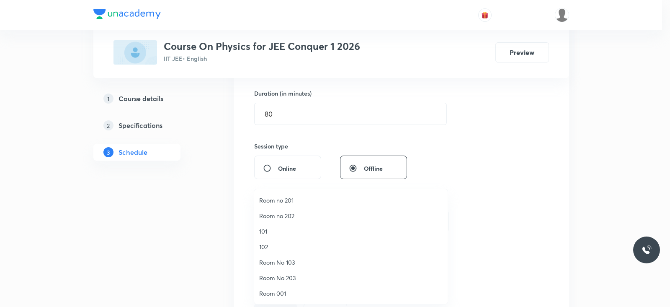
click at [286, 292] on span "Room 001" at bounding box center [350, 293] width 183 height 9
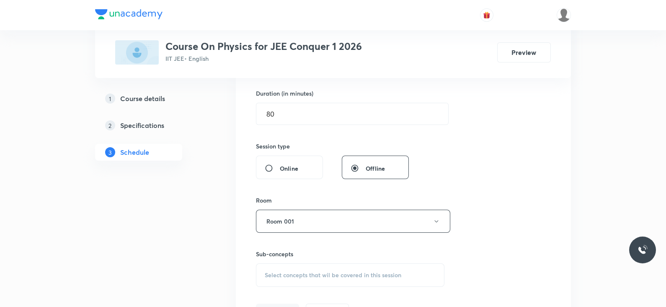
click at [316, 272] on span "Select concepts that wil be covered in this session" at bounding box center [333, 274] width 137 height 7
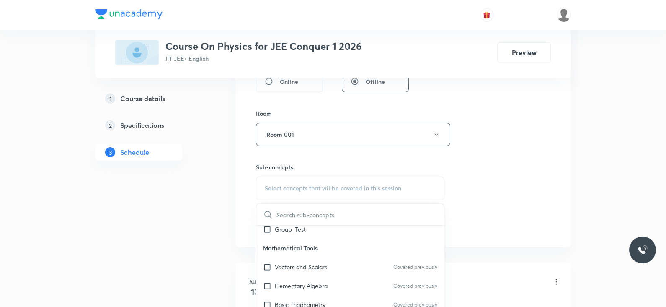
scroll to position [57, 0]
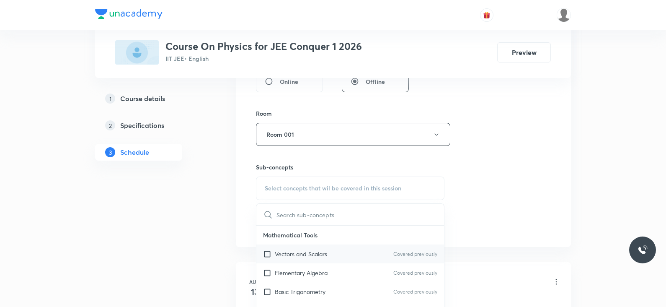
click at [315, 255] on p "Vectors and Scalars" at bounding box center [301, 253] width 52 height 9
checkbox input "true"
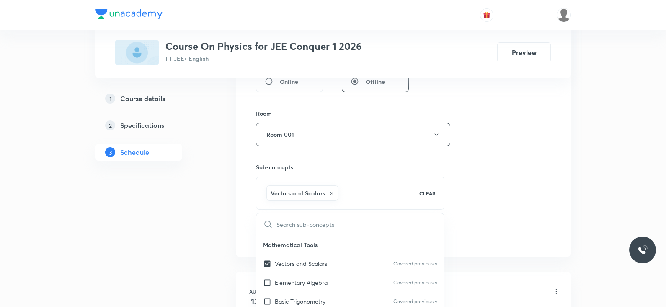
click at [458, 219] on div "Session 46 Live class Session title 6/99 Solids ​ Schedule for Oct 8, 2025, 1:3…" at bounding box center [403, 41] width 295 height 403
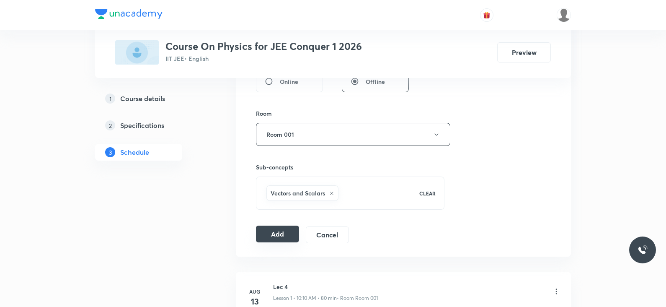
click at [275, 237] on button "Add" at bounding box center [277, 233] width 43 height 17
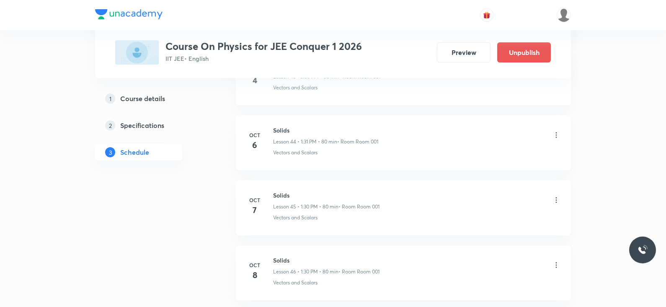
scroll to position [2959, 0]
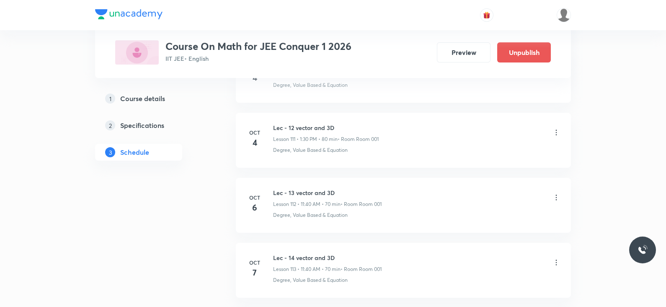
scroll to position [7747, 0]
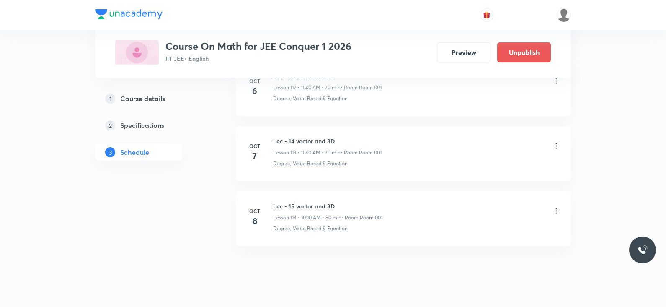
click at [304, 201] on h6 "Lec - 15 vector and 3D" at bounding box center [327, 205] width 109 height 9
copy h6 "Lec - 15 vector and 3D"
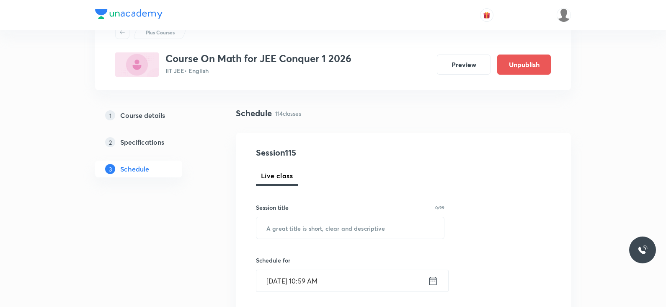
scroll to position [0, 0]
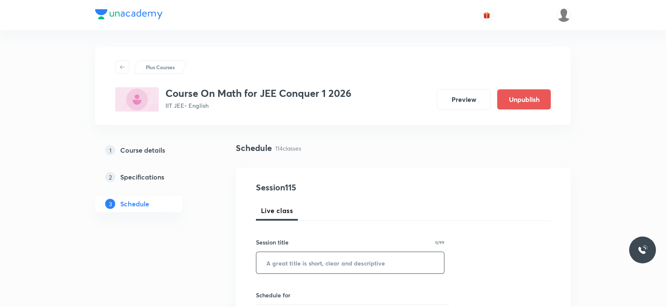
click at [309, 263] on input "text" at bounding box center [350, 262] width 188 height 21
paste input "Lec - 15 vector and 3D"
click at [291, 262] on input "Lec - 15 vector and 3D" at bounding box center [350, 262] width 188 height 21
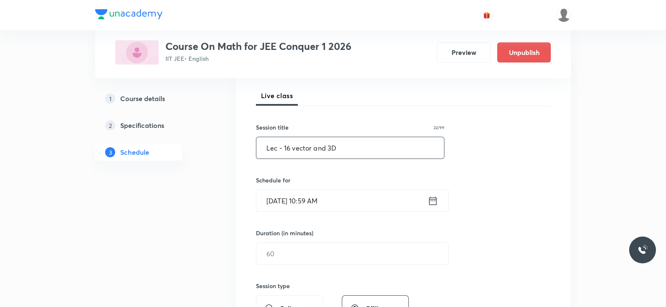
scroll to position [115, 0]
type input "Lec - 16 vector and 3D"
click at [432, 201] on icon at bounding box center [433, 200] width 10 height 12
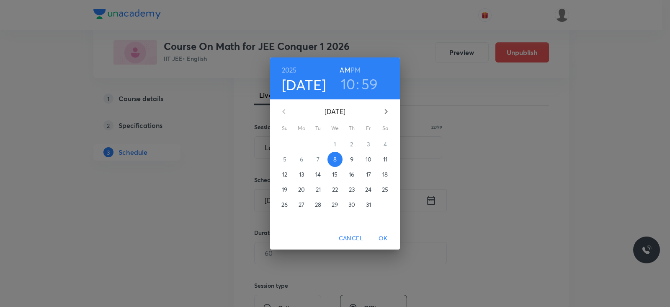
click at [356, 69] on h6 "PM" at bounding box center [356, 70] width 10 height 12
click at [350, 82] on h3 "10" at bounding box center [348, 84] width 15 height 18
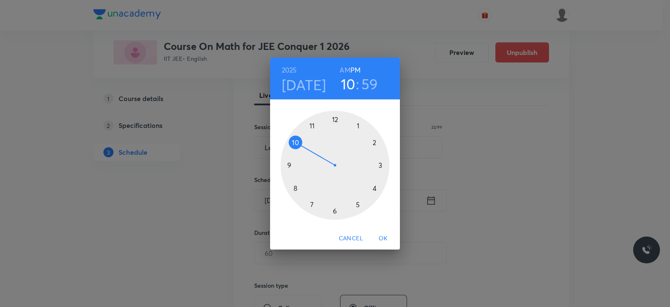
click at [382, 165] on div at bounding box center [335, 165] width 109 height 109
click at [335, 119] on div at bounding box center [335, 165] width 109 height 109
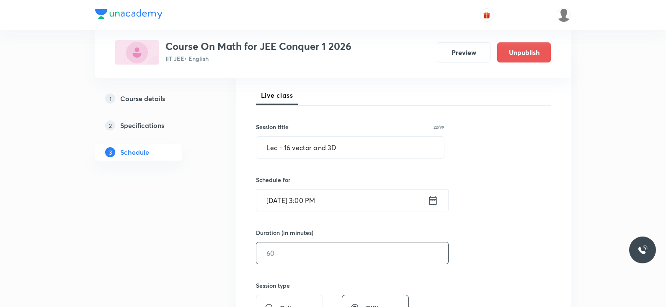
click at [330, 254] on input "text" at bounding box center [352, 252] width 192 height 21
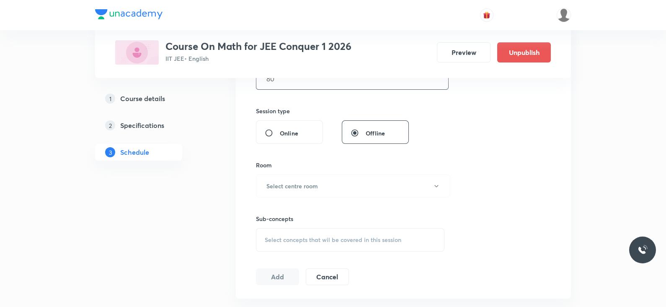
scroll to position [294, 0]
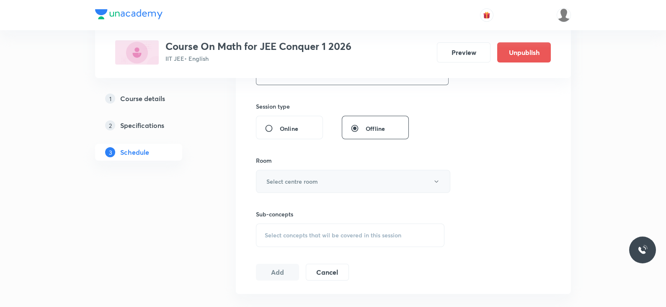
type input "80"
click at [312, 173] on button "Select centre room" at bounding box center [353, 181] width 194 height 23
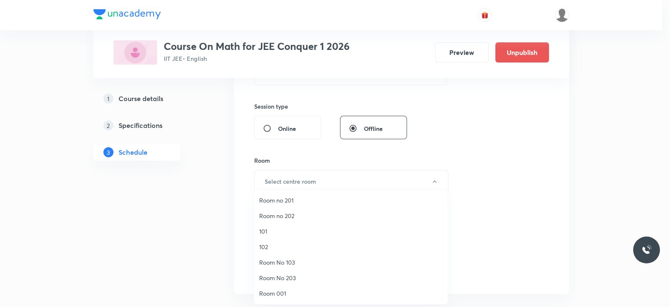
click at [281, 296] on span "Room 001" at bounding box center [350, 293] width 183 height 9
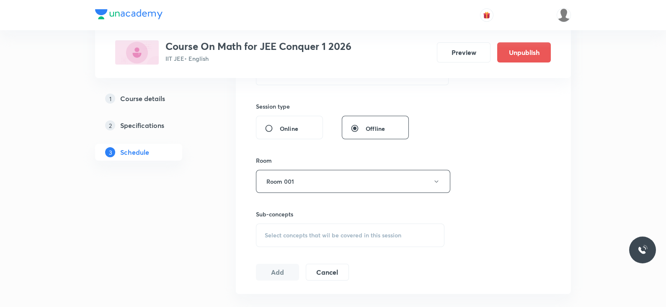
click at [322, 242] on div "Select concepts that wil be covered in this session" at bounding box center [350, 234] width 188 height 23
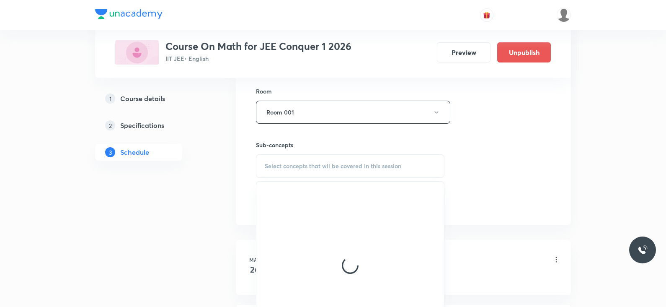
scroll to position [364, 0]
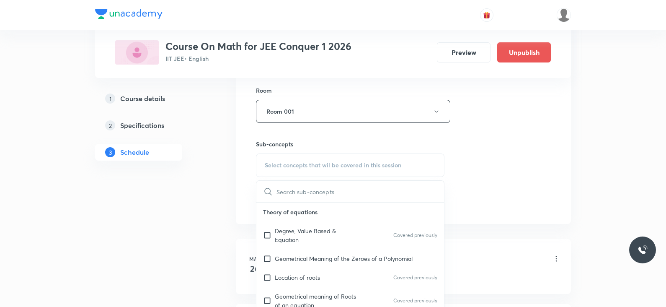
click at [320, 237] on p "Degree, Value Based & Equation" at bounding box center [317, 235] width 85 height 18
checkbox input "true"
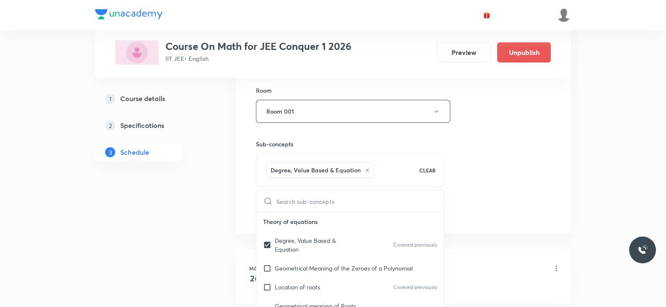
click at [463, 181] on div "Session 115 Live class Session title 22/99 Lec - 16 vector and 3D ​ Schedule fo…" at bounding box center [403, 18] width 295 height 403
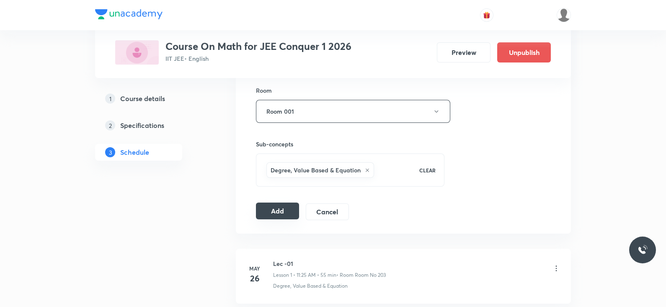
click at [268, 209] on button "Add" at bounding box center [277, 210] width 43 height 17
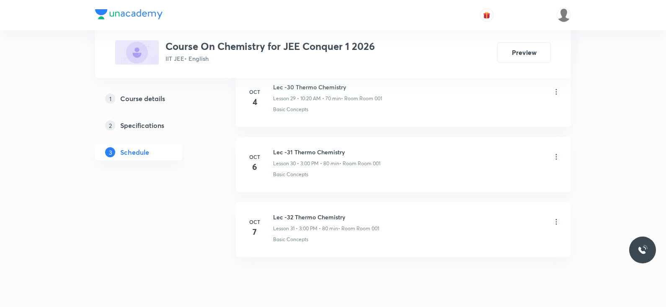
scroll to position [2372, 0]
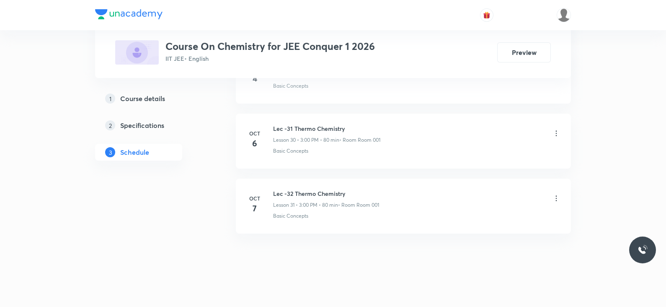
click at [326, 189] on h6 "Lec -32 Thermo Chemistry" at bounding box center [326, 193] width 106 height 9
copy h6 "Lec -32 Thermo Chemistry"
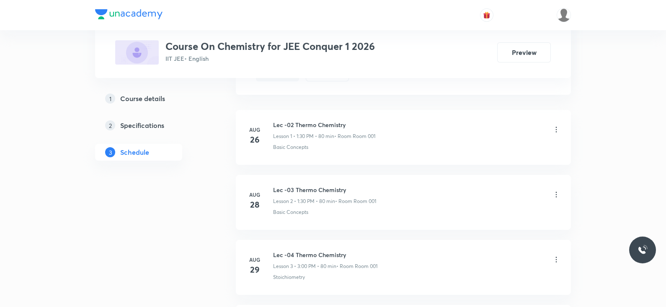
scroll to position [0, 0]
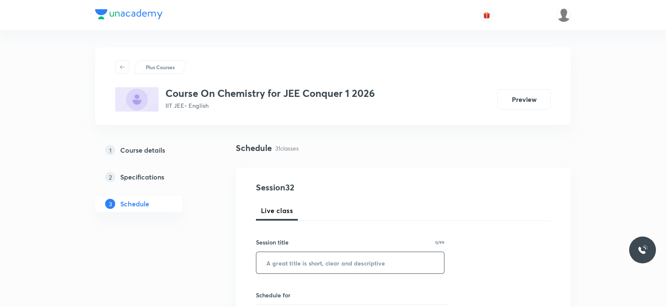
click at [313, 266] on input "text" at bounding box center [350, 262] width 188 height 21
paste input "Lec -32 Thermo Chemistry"
type input "Lec -32 Thermo Chemistry"
